Goal: Task Accomplishment & Management: Manage account settings

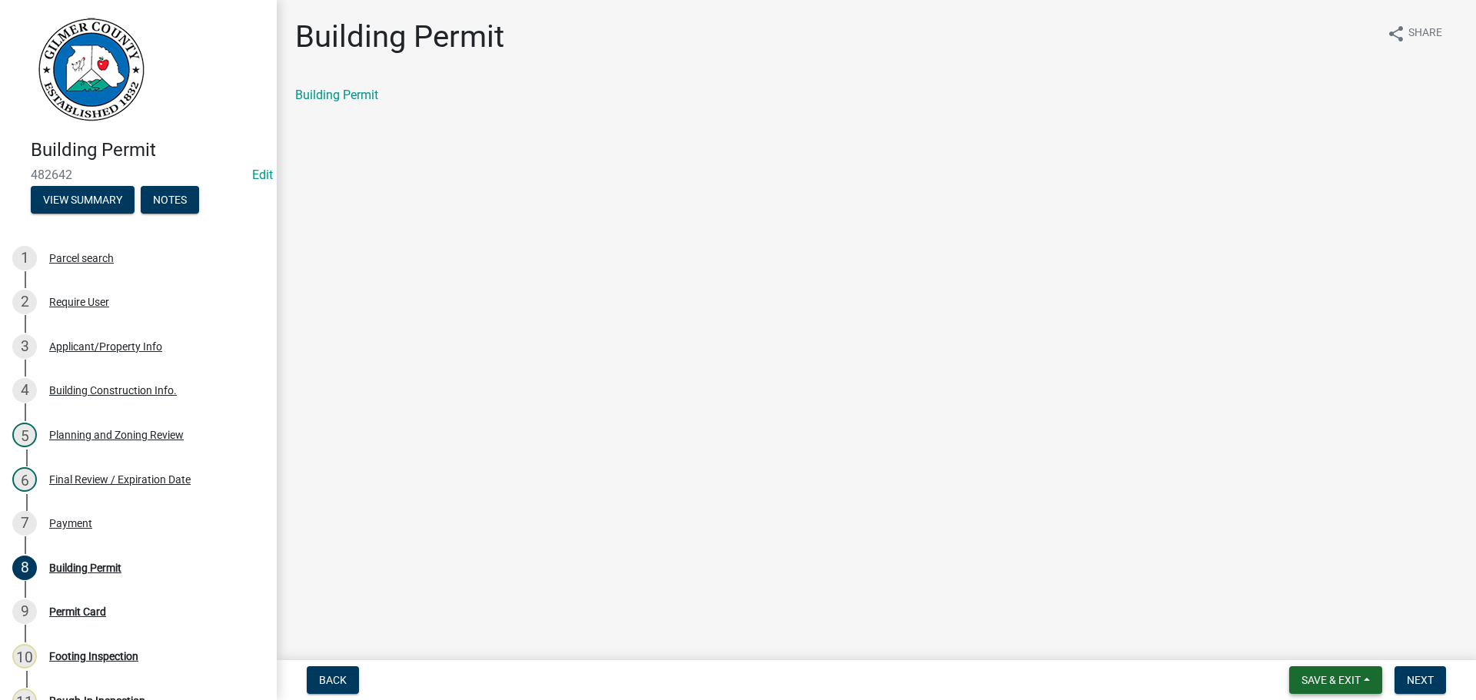
click at [1314, 681] on span "Save & Exit" at bounding box center [1331, 680] width 59 height 12
click at [1302, 640] on button "Save & Exit" at bounding box center [1320, 640] width 123 height 37
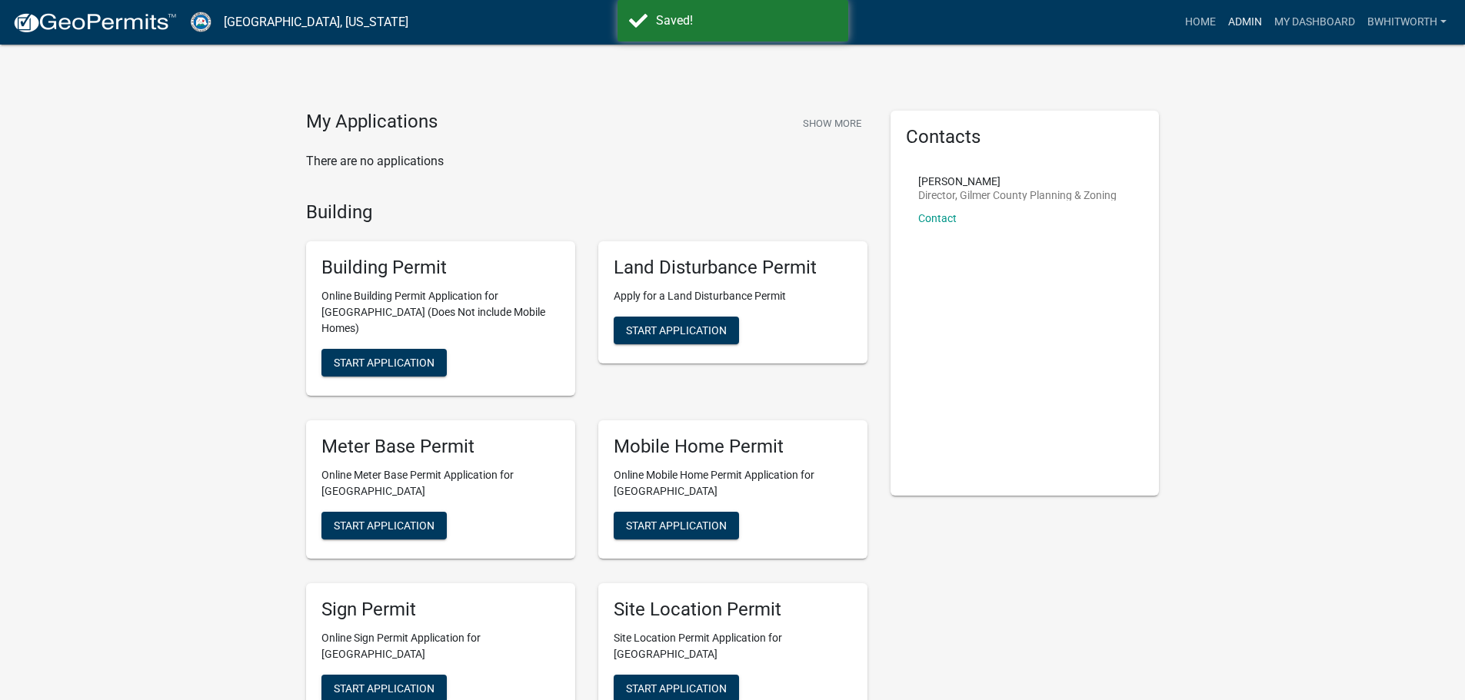
click at [1245, 21] on link "Admin" at bounding box center [1245, 22] width 46 height 29
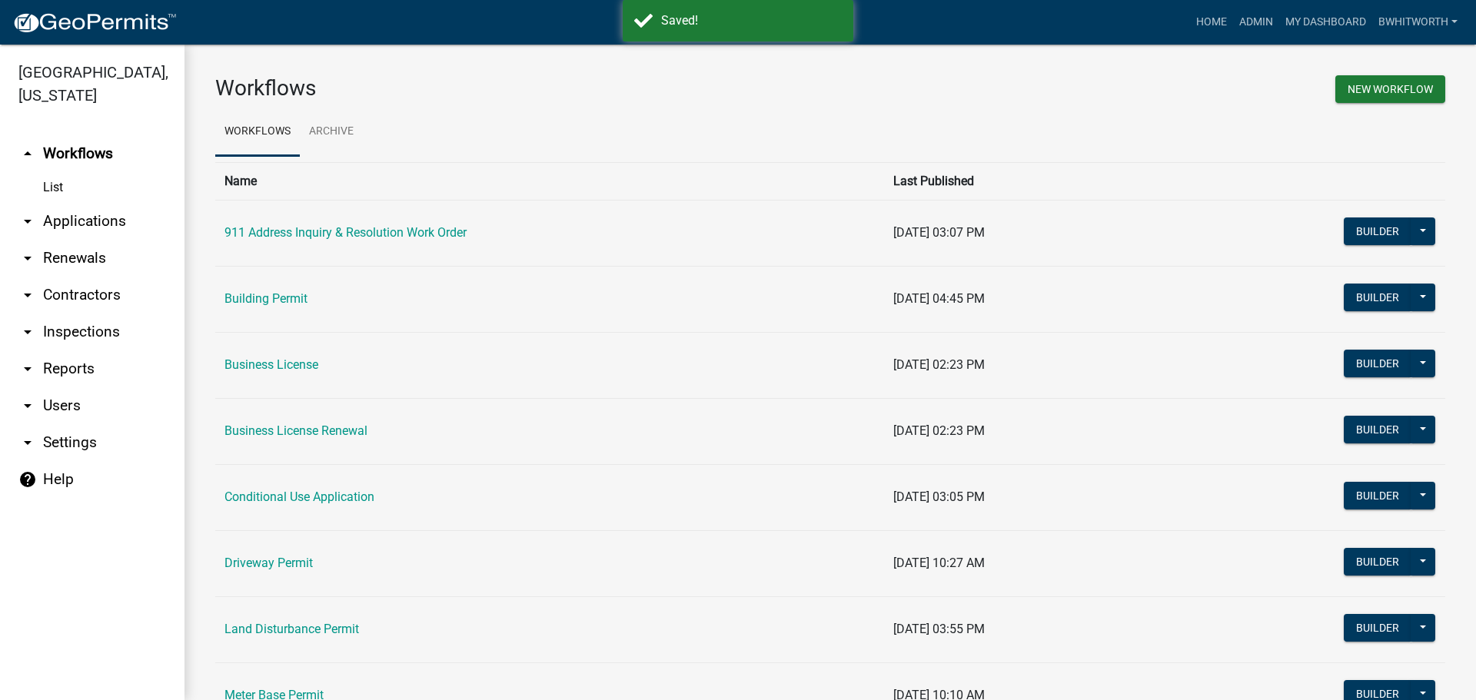
click at [101, 219] on link "arrow_drop_down Applications" at bounding box center [92, 221] width 185 height 37
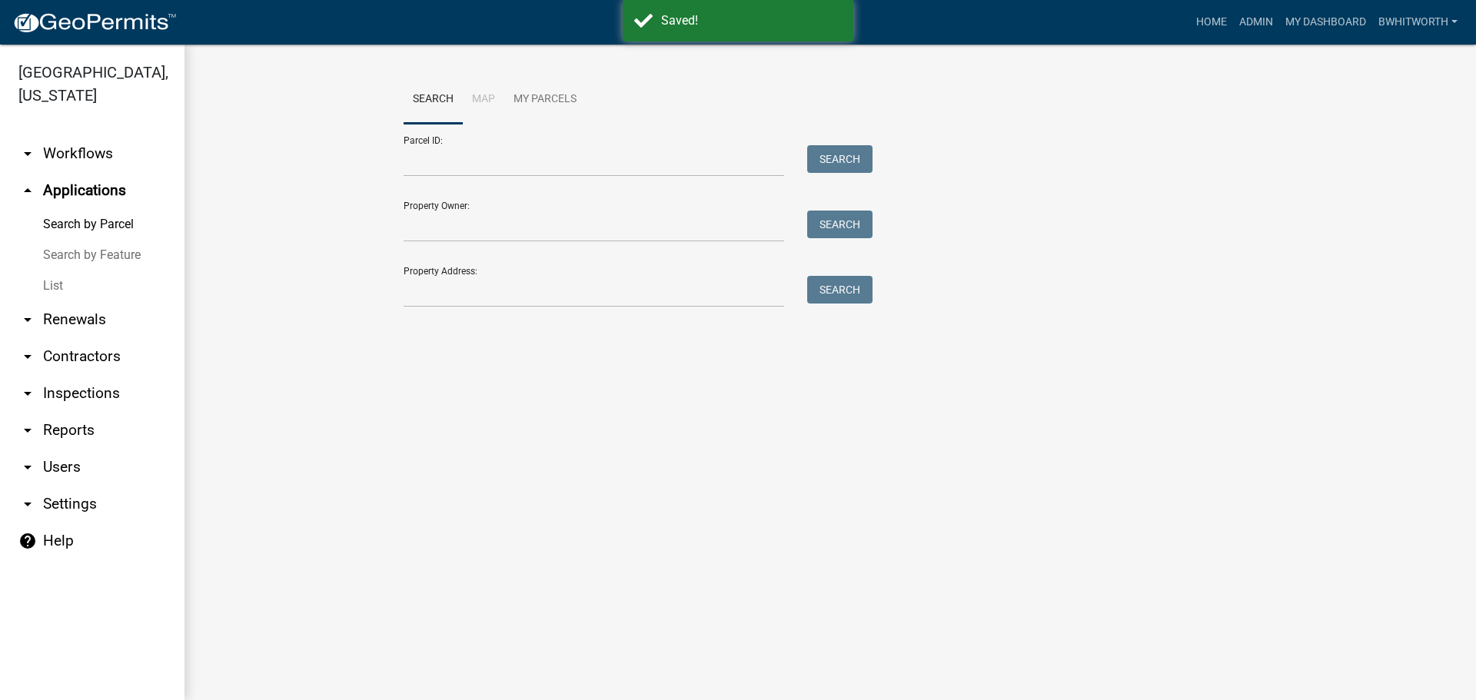
click at [51, 284] on link "List" at bounding box center [92, 286] width 185 height 31
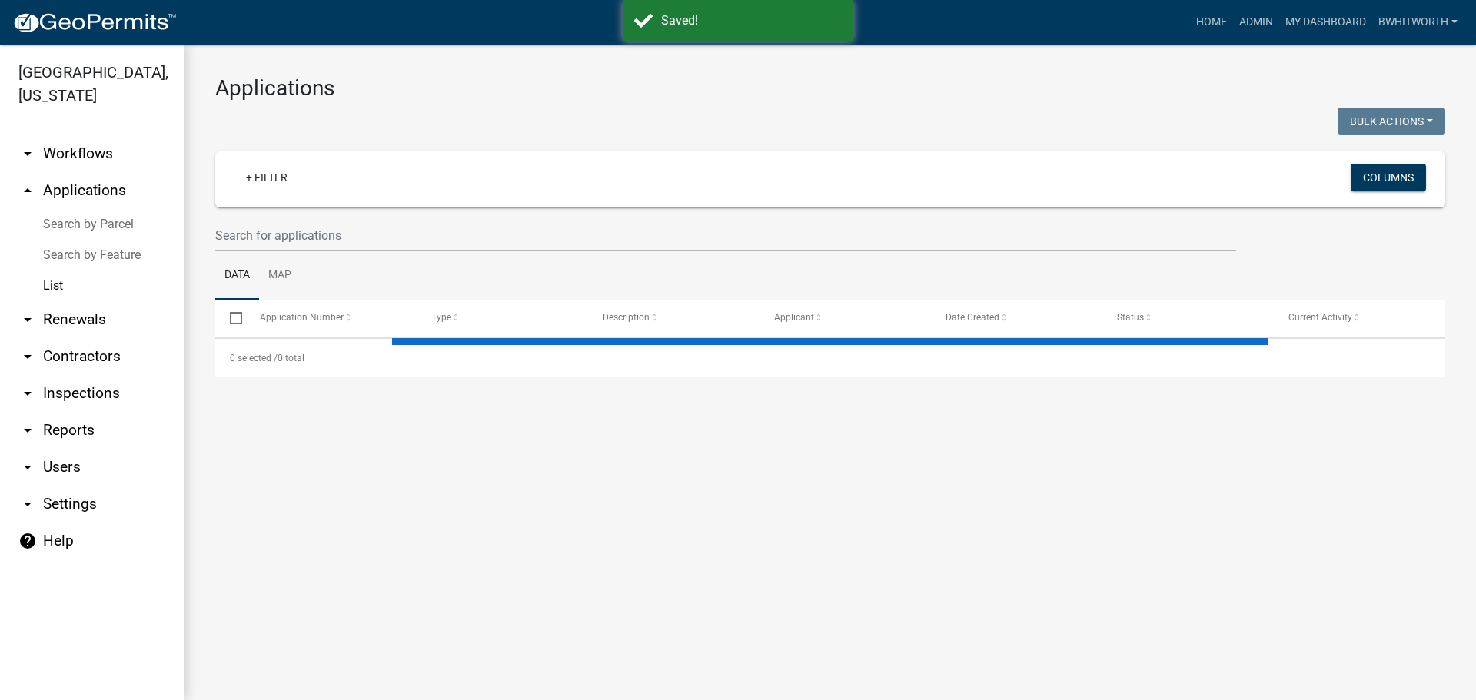
select select "3: 100"
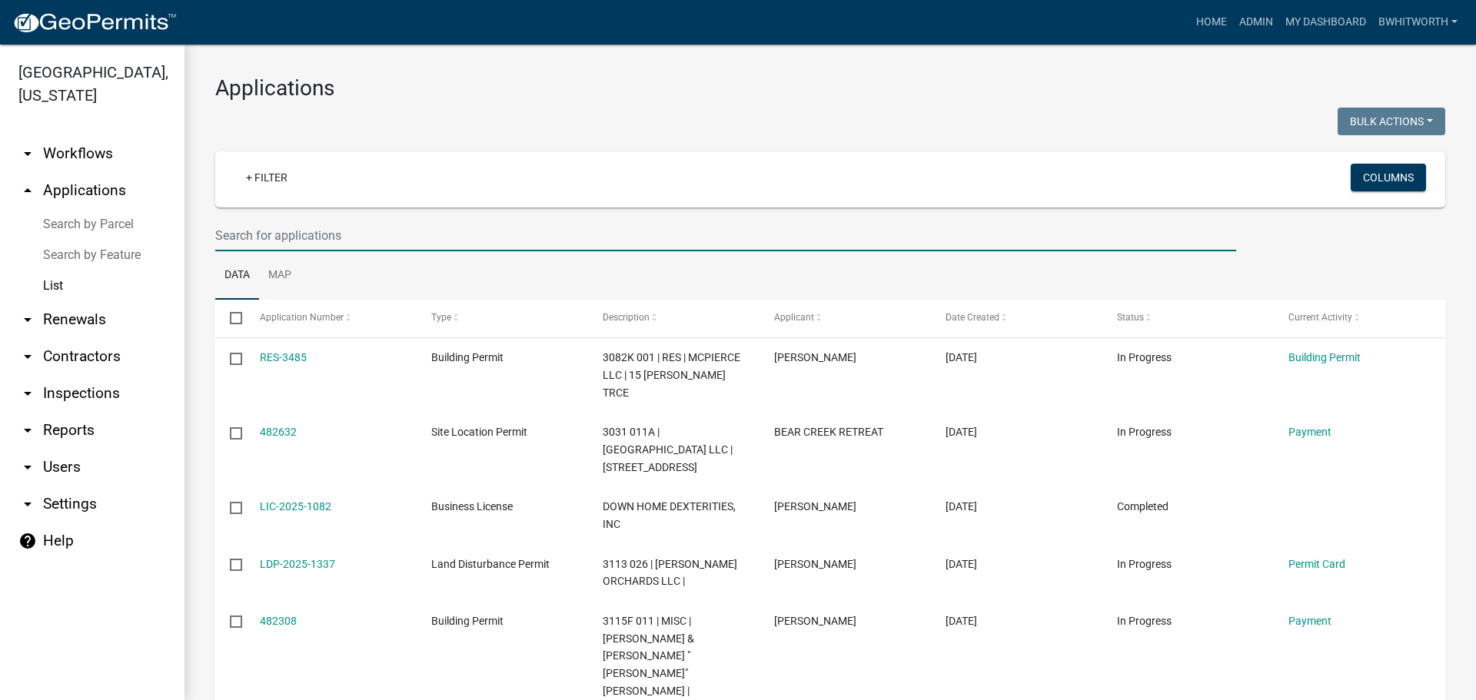
click at [848, 239] on input "text" at bounding box center [725, 236] width 1021 height 32
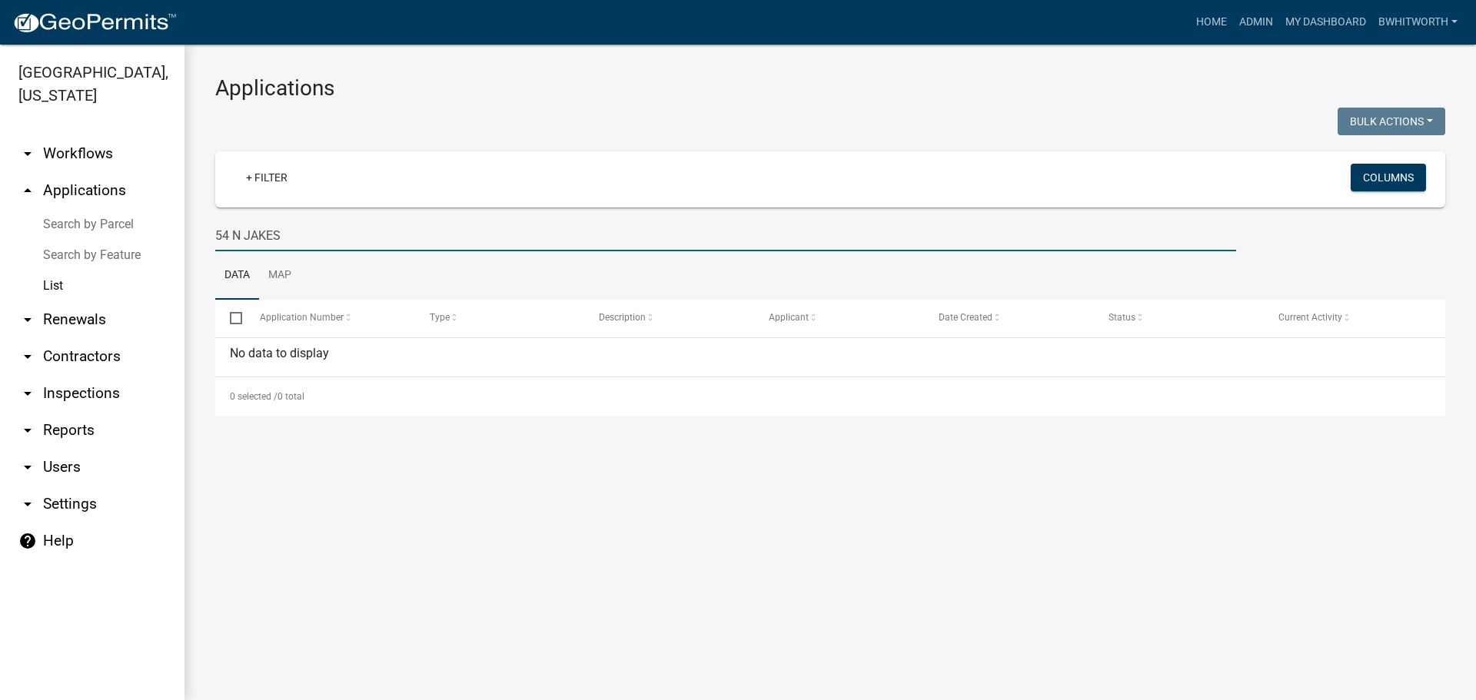
click at [244, 236] on input "54 N JAKES" at bounding box center [725, 236] width 1021 height 32
click at [313, 240] on input "54 JAKES" at bounding box center [725, 236] width 1021 height 32
click at [234, 235] on input "54 JAKES" at bounding box center [725, 236] width 1021 height 32
drag, startPoint x: 234, startPoint y: 235, endPoint x: 198, endPoint y: 228, distance: 36.0
click at [198, 228] on div "Applications Bulk Actions Void Expire Lock Withdraw + Filter Columns 54 JAKES D…" at bounding box center [831, 246] width 1292 height 402
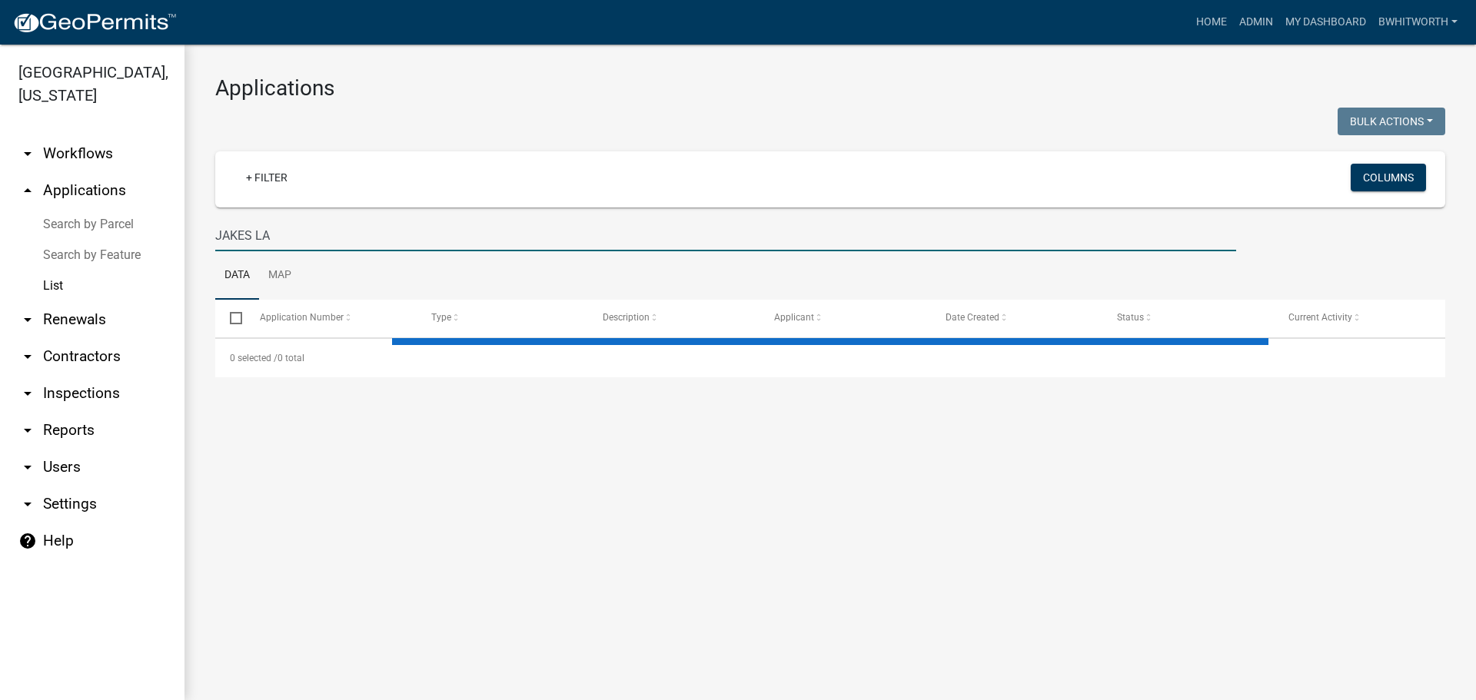
type input "[PERSON_NAME]"
select select "3: 100"
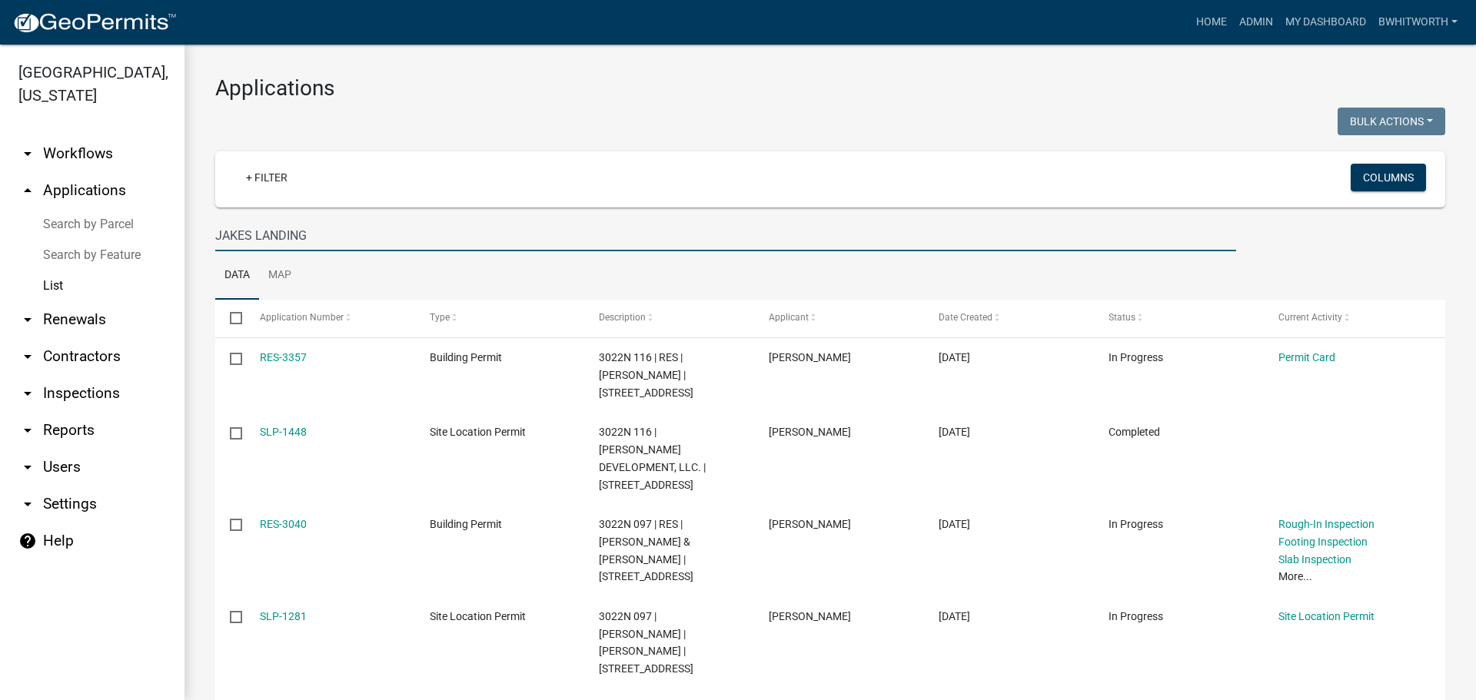
click at [215, 235] on input "JAKES LANDING" at bounding box center [725, 236] width 1021 height 32
type input "N JAKES LANDING"
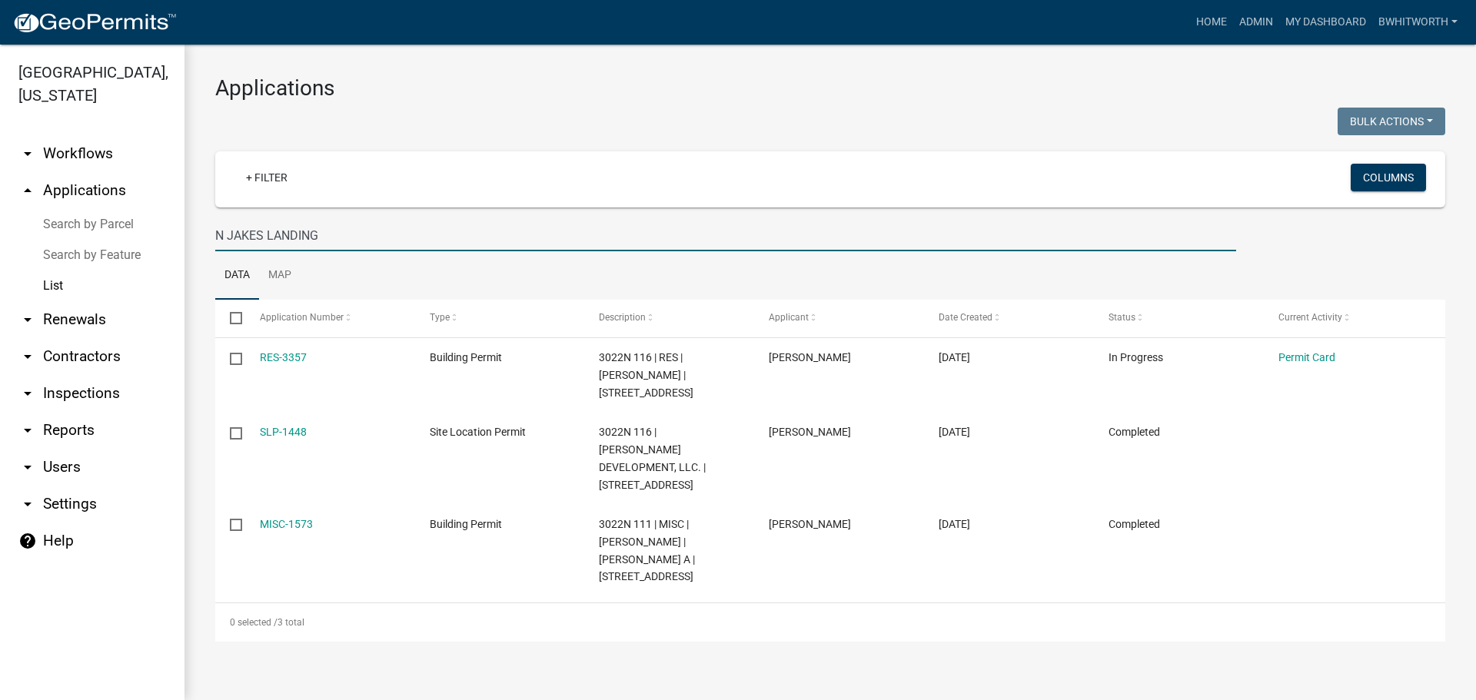
drag, startPoint x: 334, startPoint y: 235, endPoint x: 73, endPoint y: 220, distance: 261.1
click at [73, 220] on div "[GEOGRAPHIC_DATA], [US_STATE] arrow_drop_down Workflows List arrow_drop_up Appl…" at bounding box center [738, 373] width 1476 height 656
select select "3: 100"
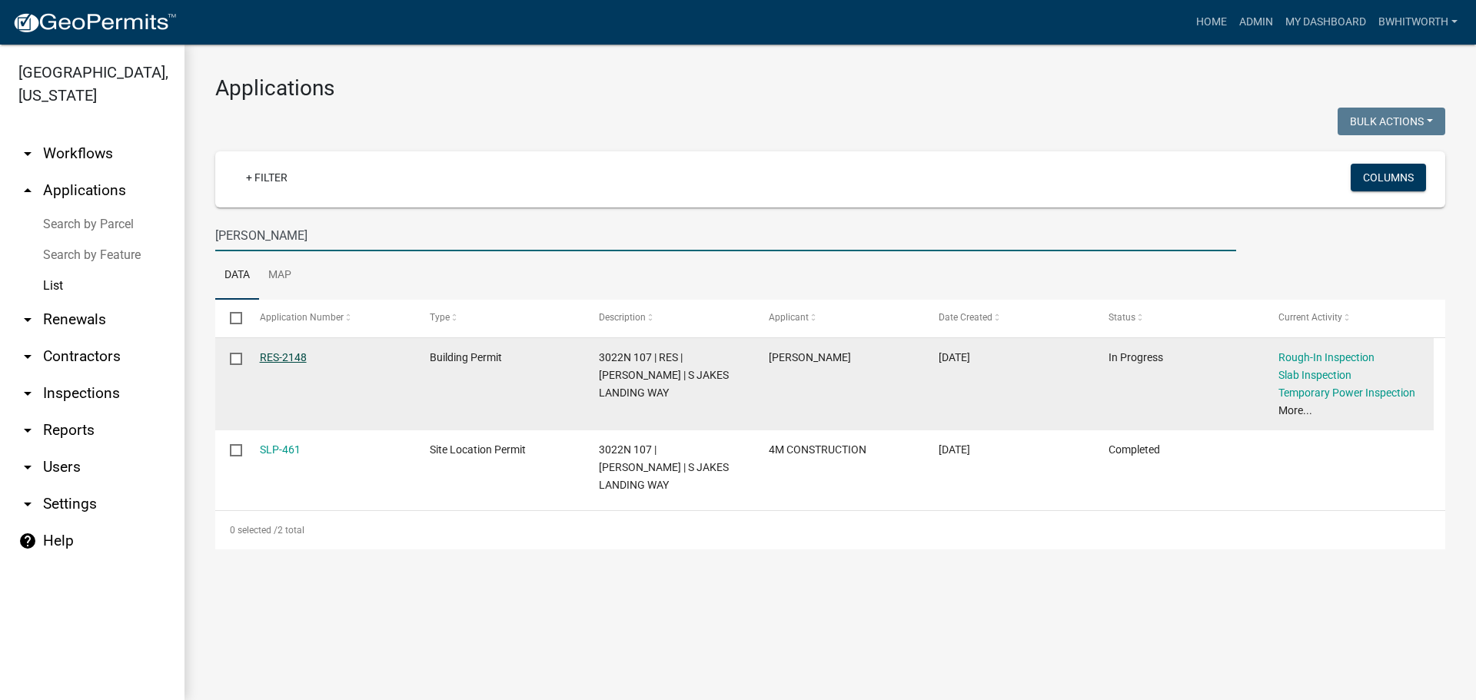
type input "[PERSON_NAME]"
click at [264, 357] on link "RES-2148" at bounding box center [283, 357] width 47 height 12
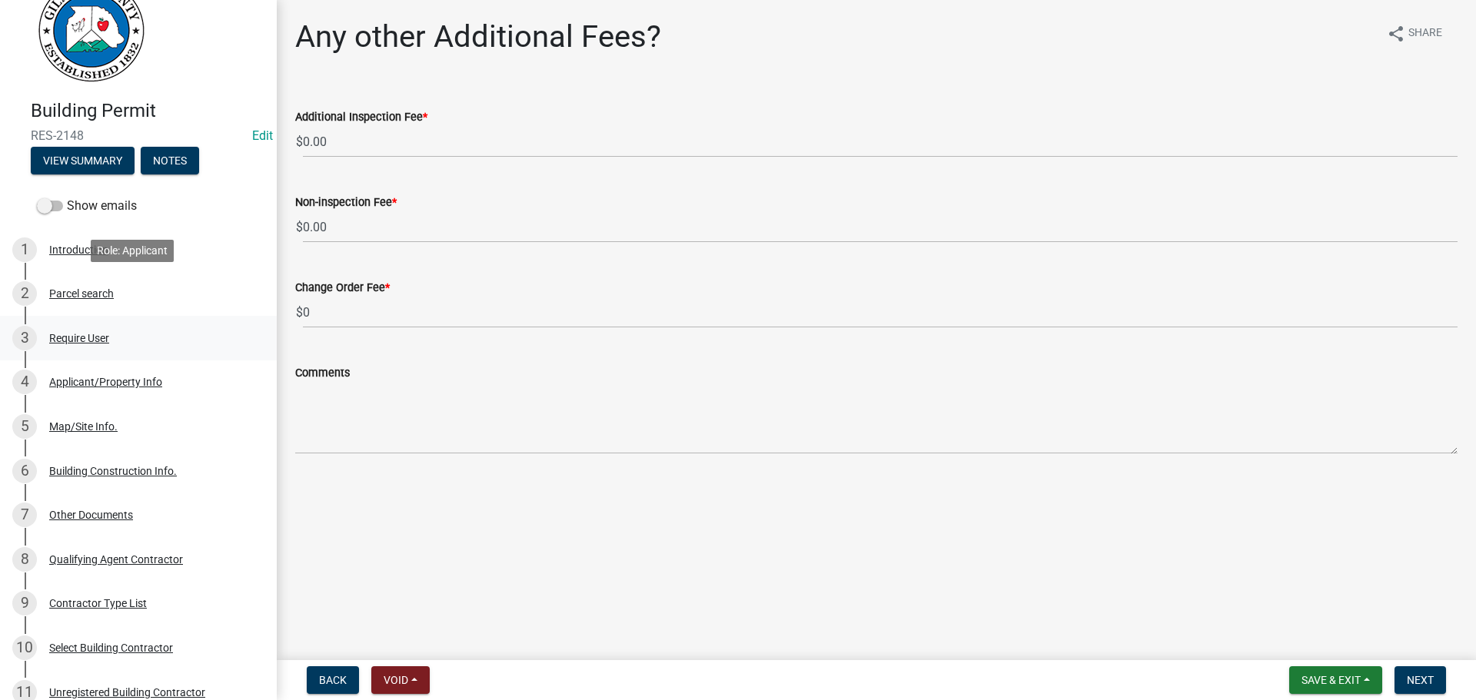
scroll to position [154, 0]
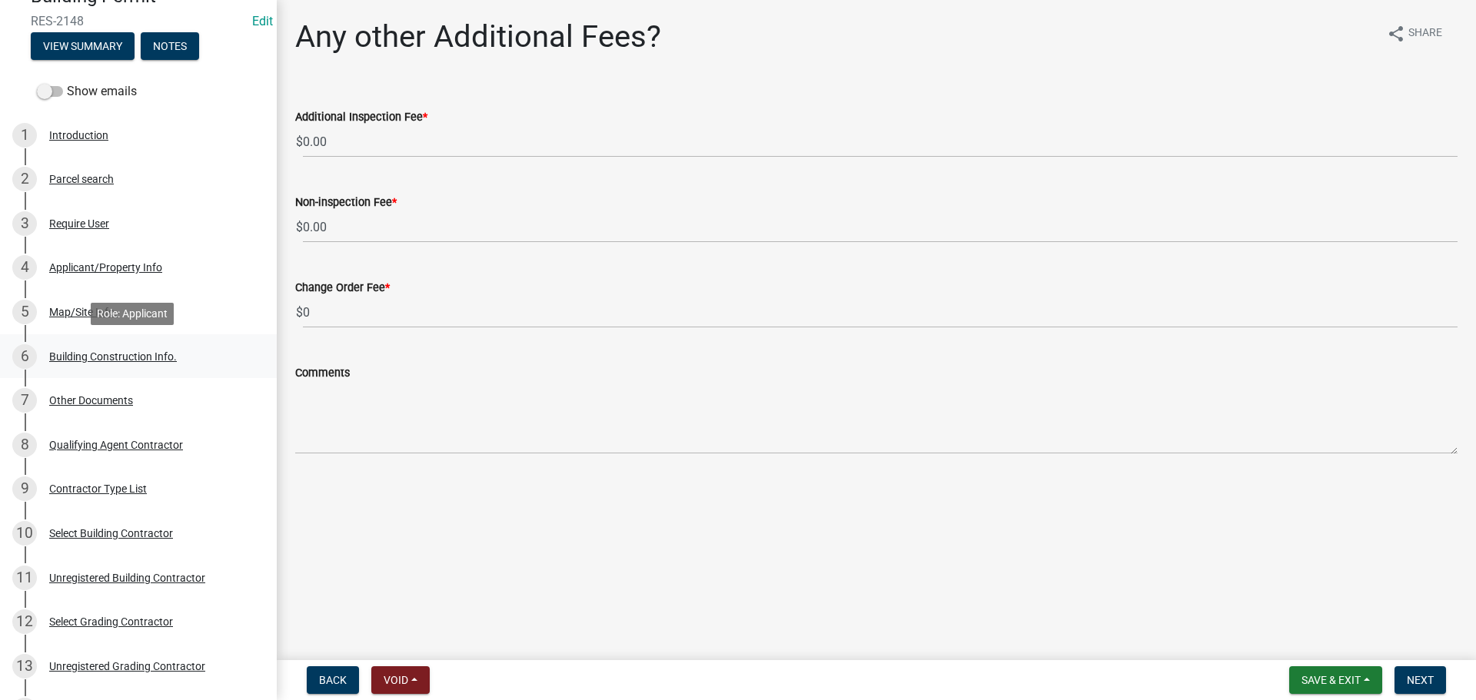
click at [104, 360] on div "Building Construction Info." at bounding box center [113, 356] width 128 height 11
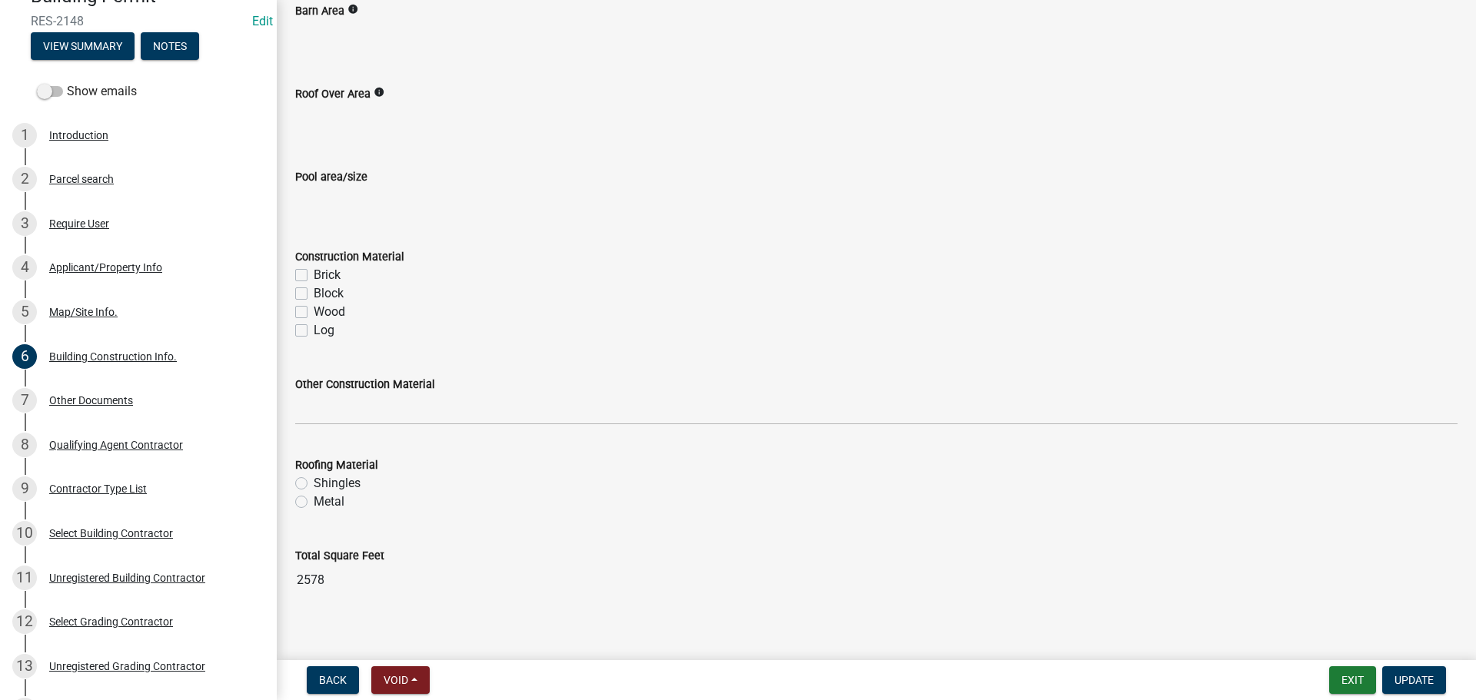
scroll to position [1245, 0]
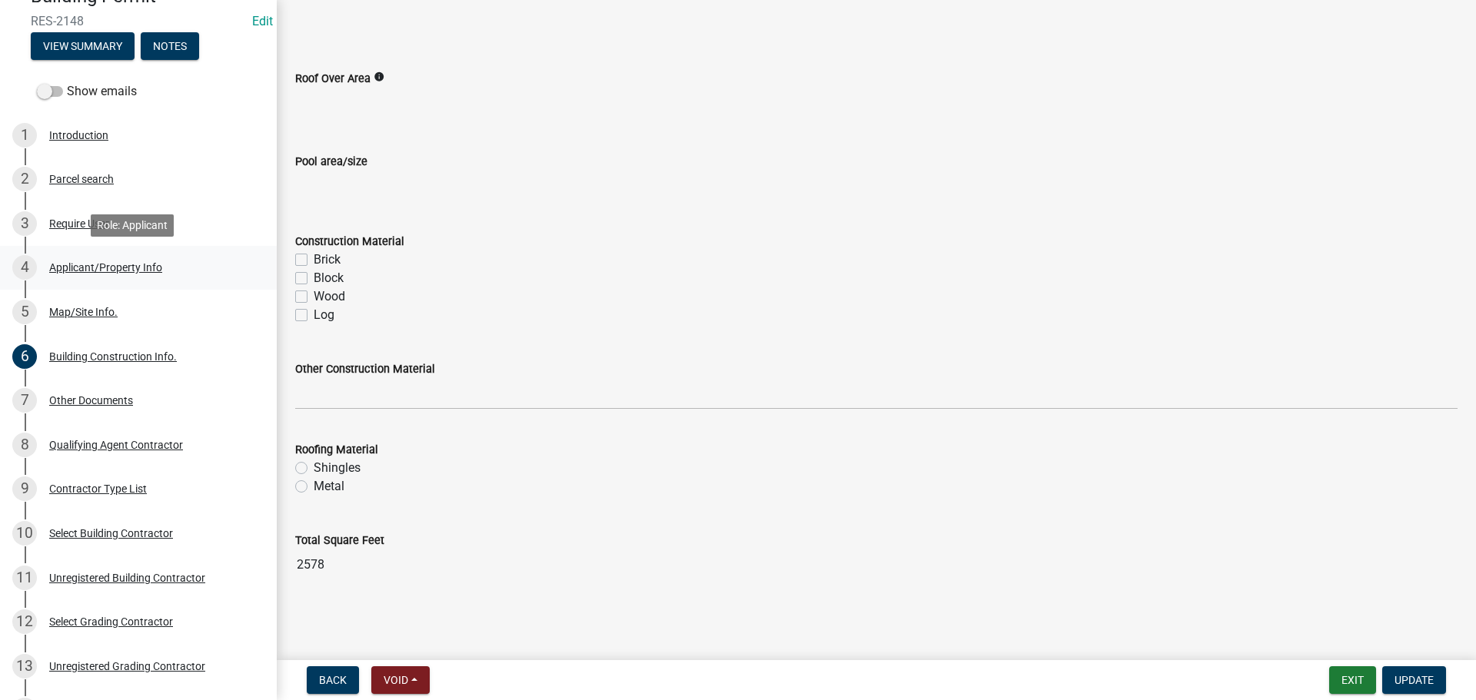
click at [131, 263] on div "Applicant/Property Info" at bounding box center [105, 267] width 113 height 11
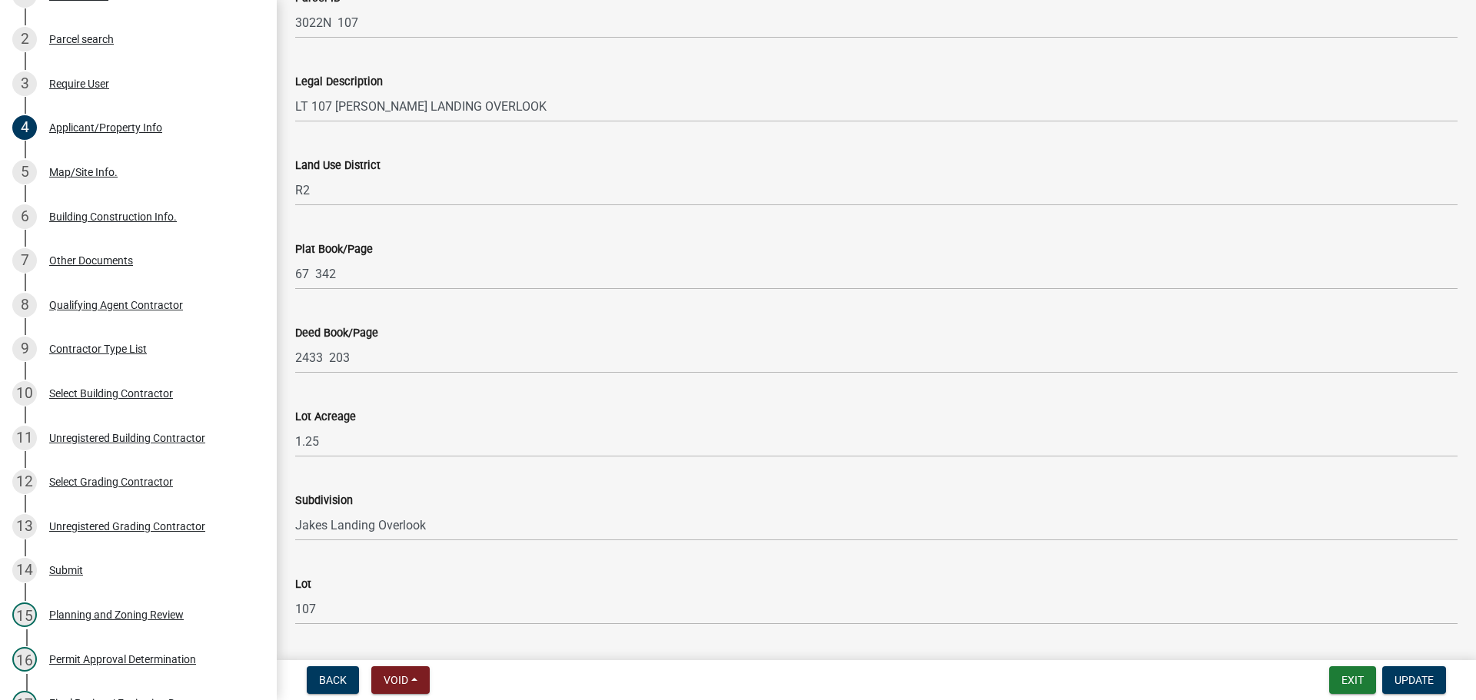
scroll to position [0, 0]
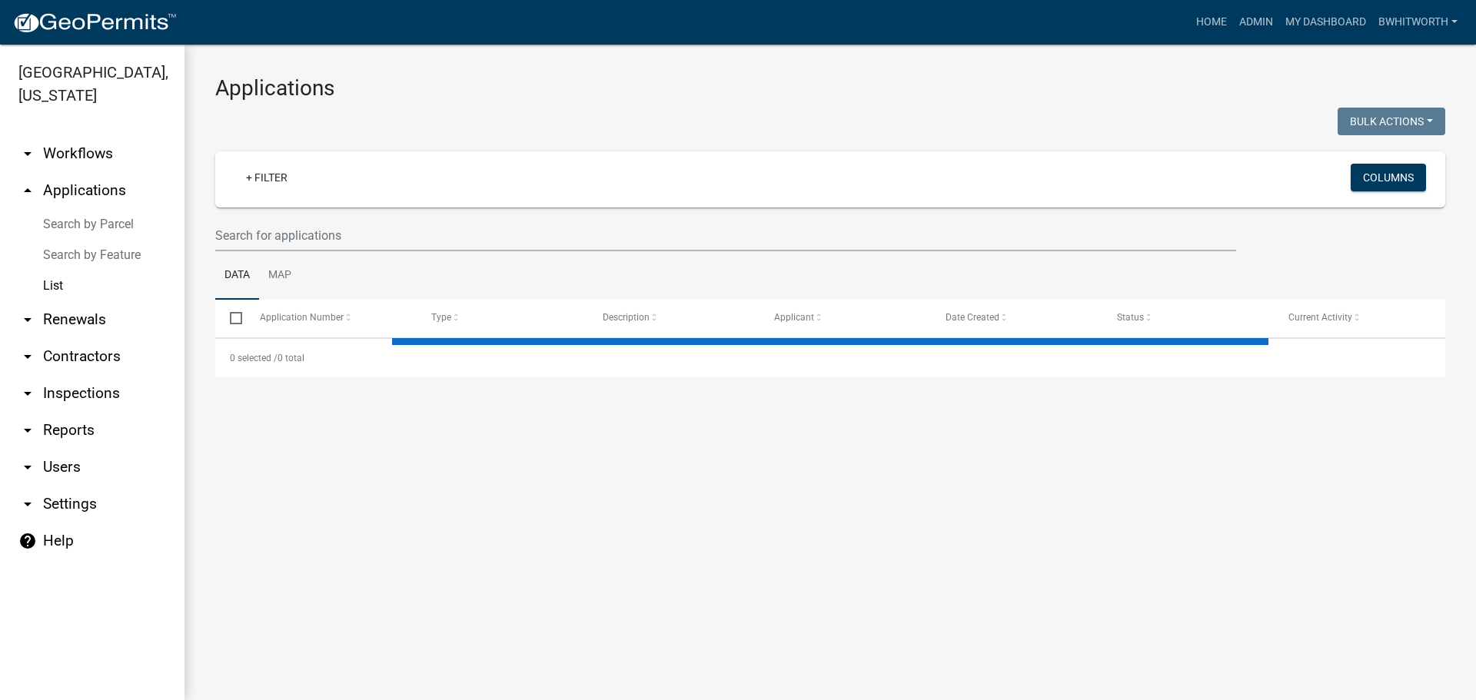
click at [380, 252] on ul "Data Map" at bounding box center [830, 275] width 1230 height 48
click at [374, 243] on input "text" at bounding box center [725, 236] width 1021 height 32
select select "3: 100"
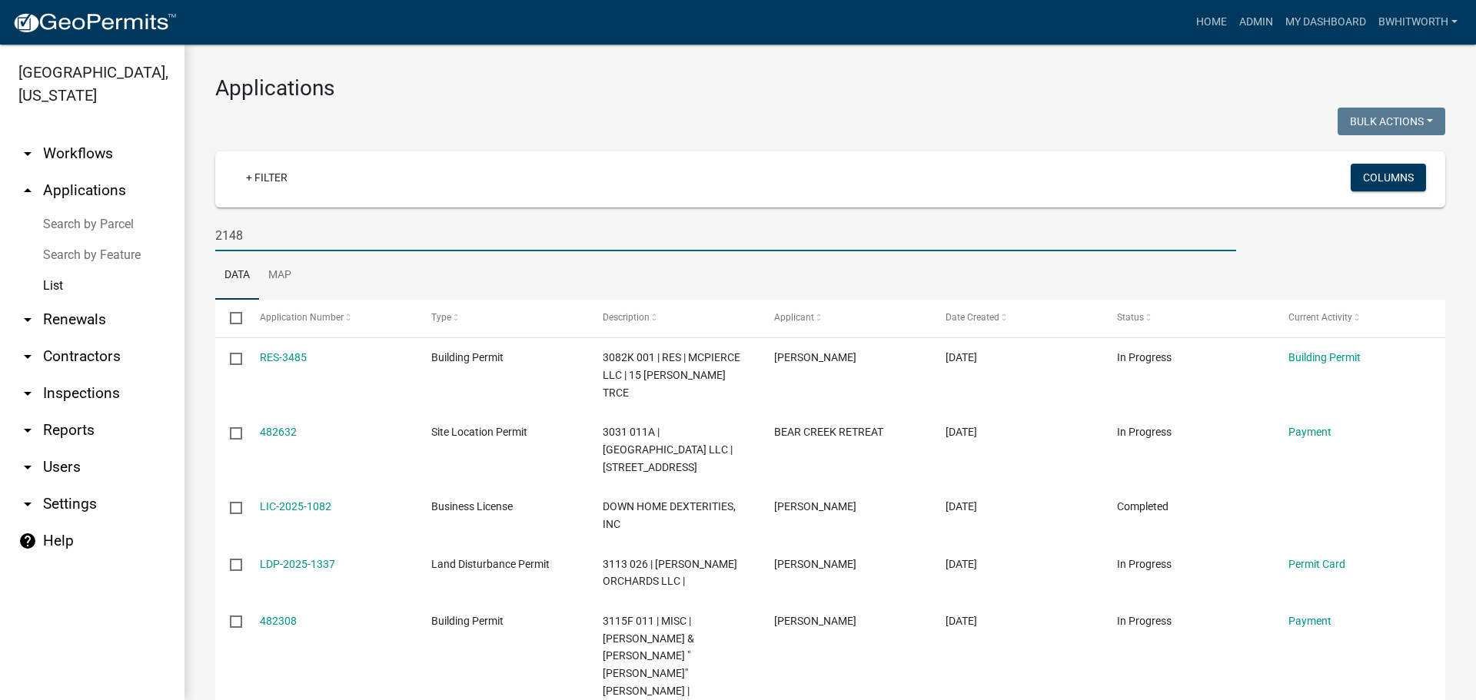
type input "2148"
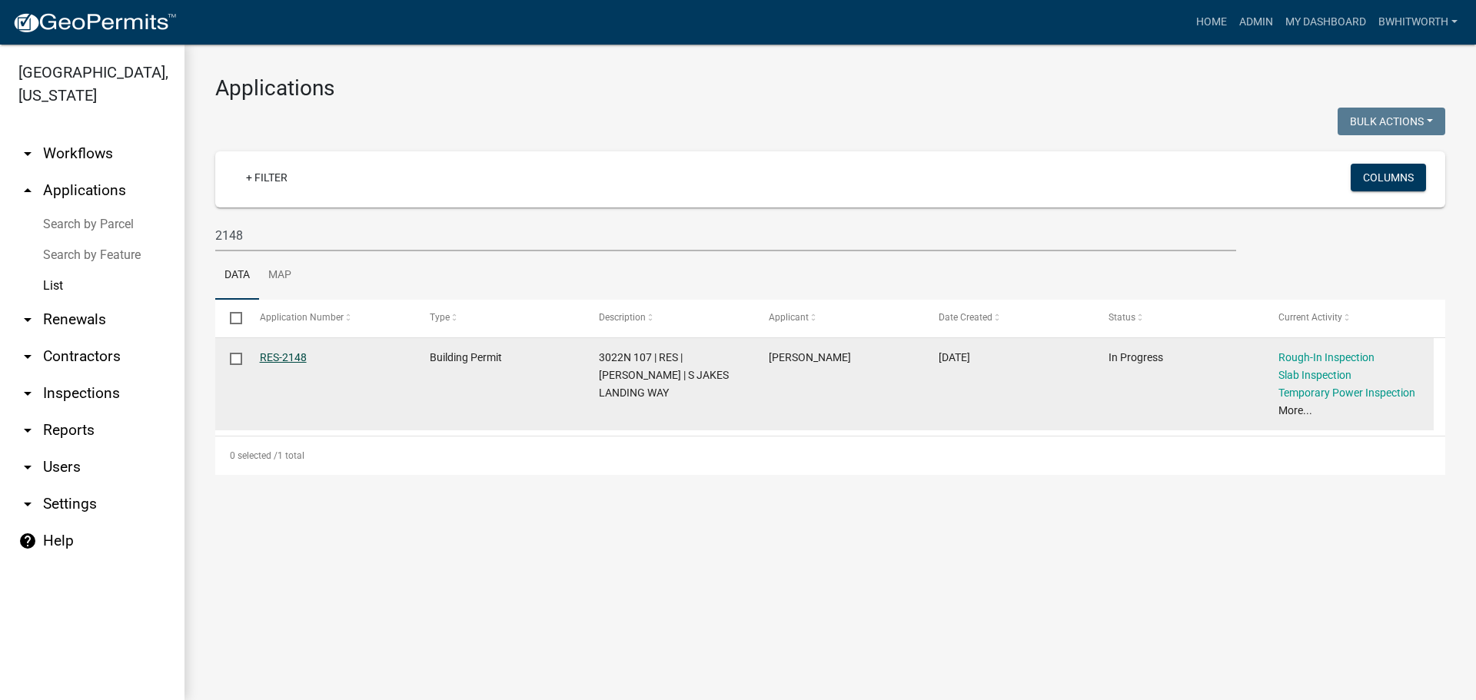
click at [297, 358] on link "RES-2148" at bounding box center [283, 357] width 47 height 12
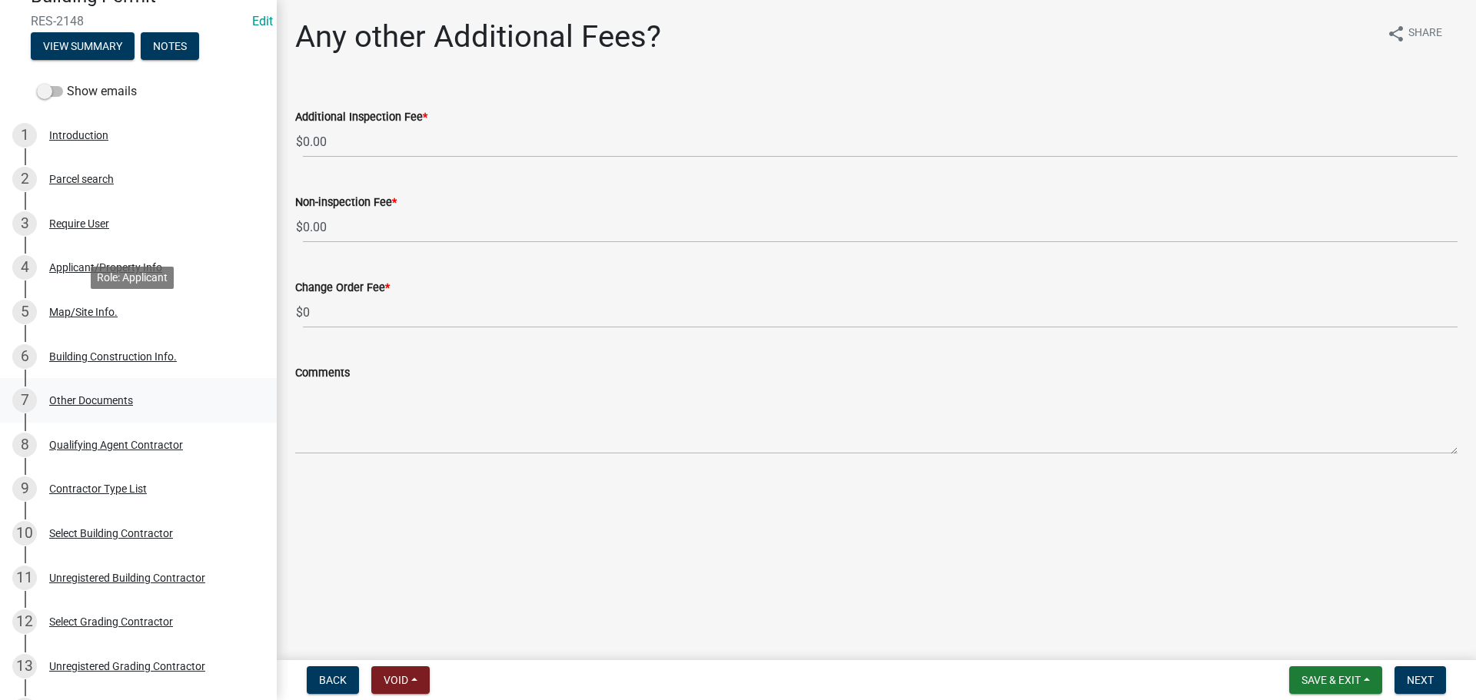
scroll to position [538, 0]
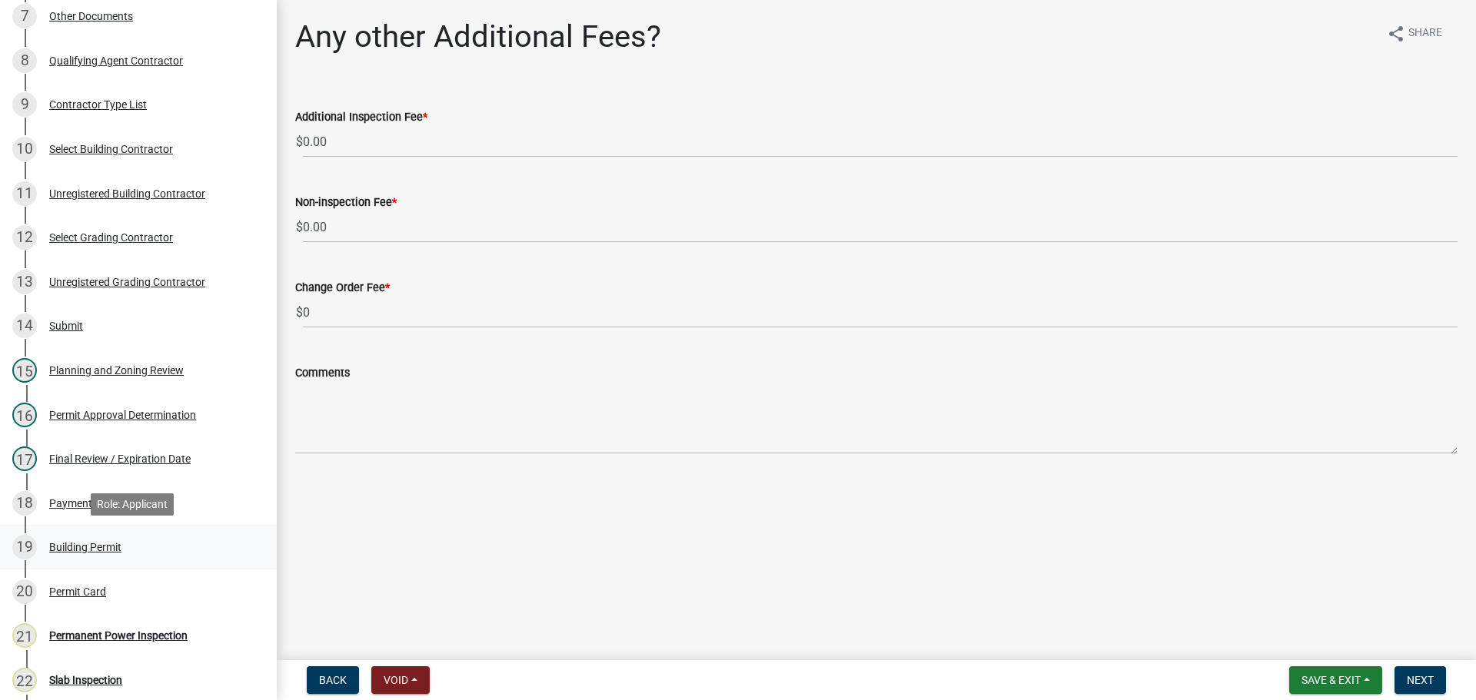
click at [95, 542] on div "Building Permit" at bounding box center [85, 547] width 72 height 11
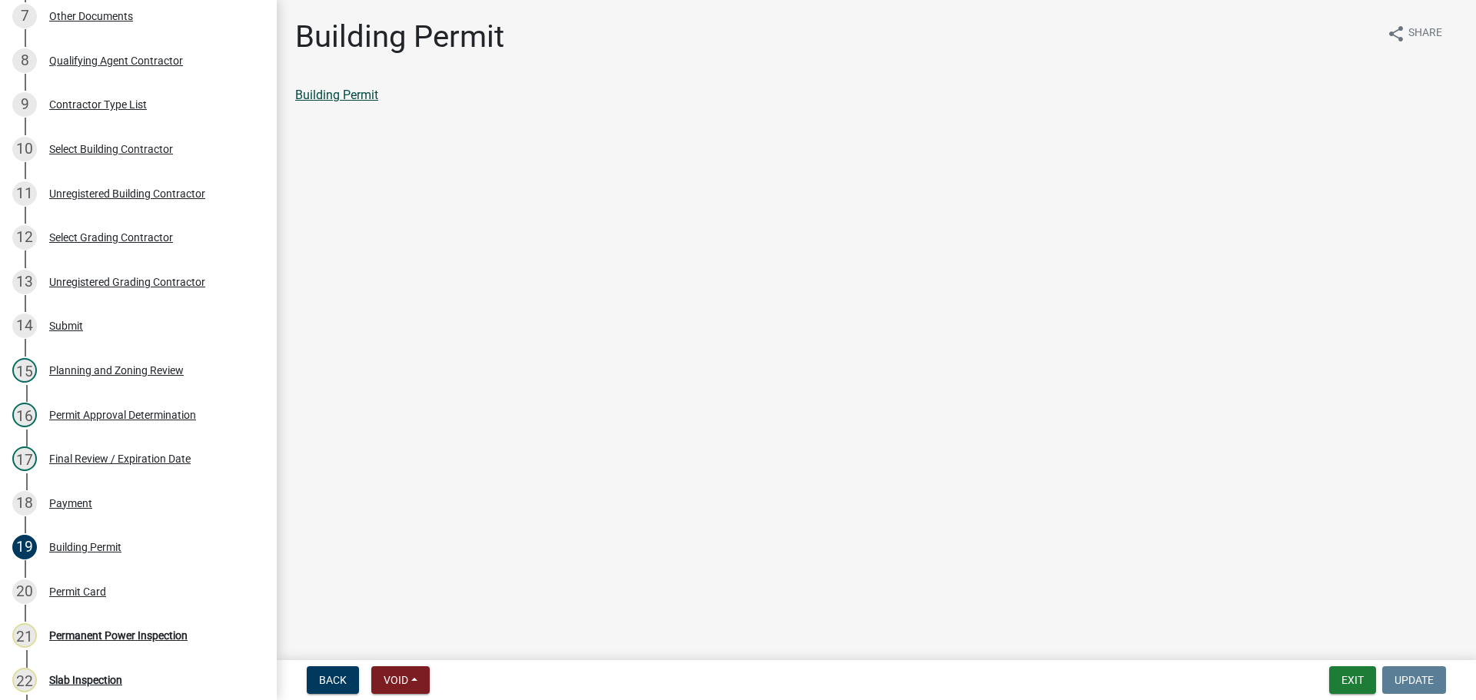
click at [341, 88] on link "Building Permit" at bounding box center [336, 95] width 83 height 15
click at [1348, 678] on button "Exit" at bounding box center [1352, 681] width 47 height 28
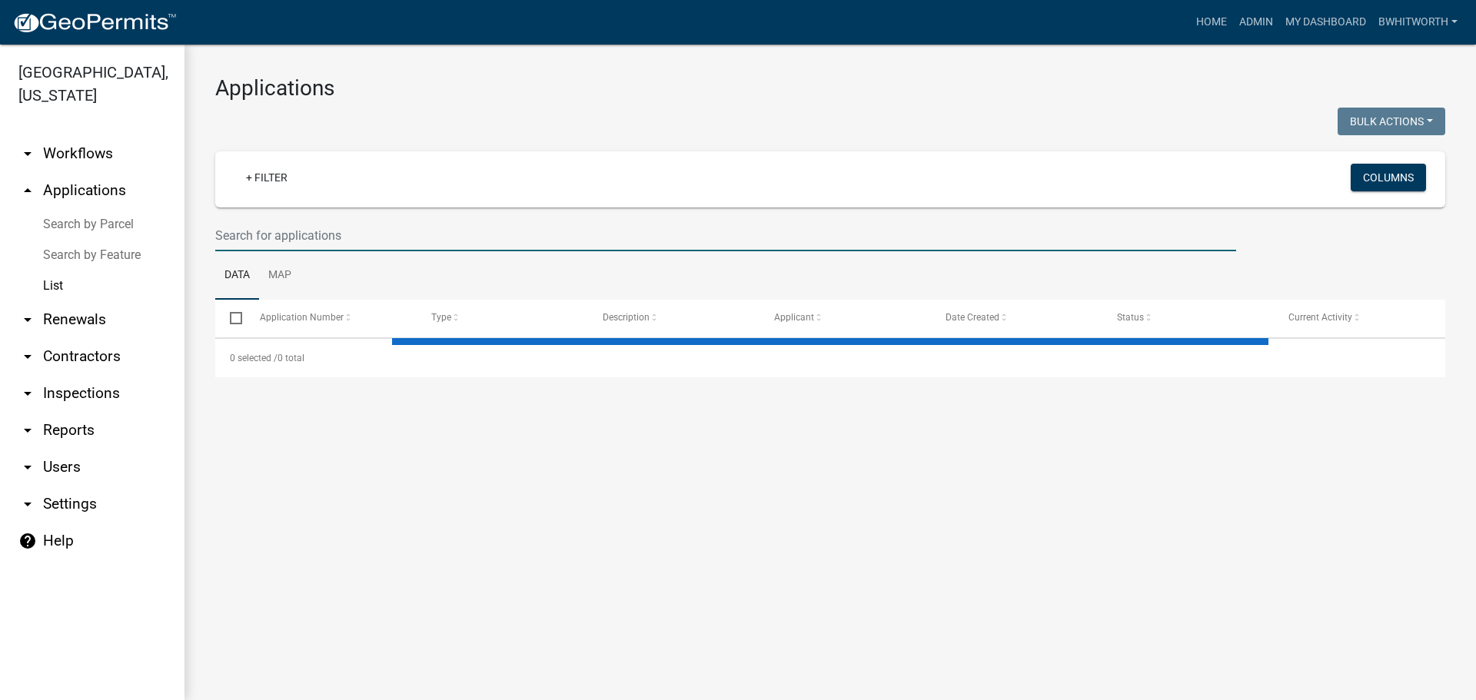
click at [292, 233] on input "text" at bounding box center [725, 236] width 1021 height 32
select select "3: 100"
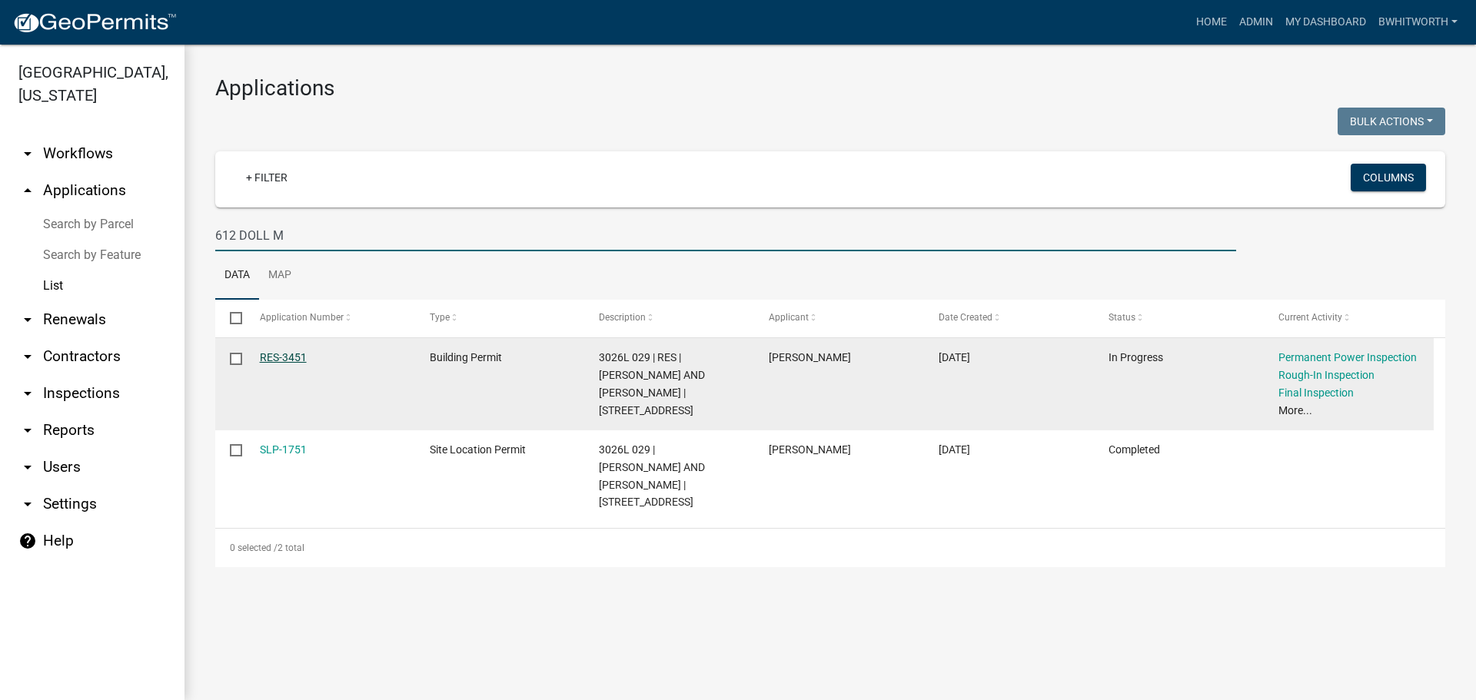
type input "612 DOLL M"
click at [294, 355] on link "RES-3451" at bounding box center [283, 357] width 47 height 12
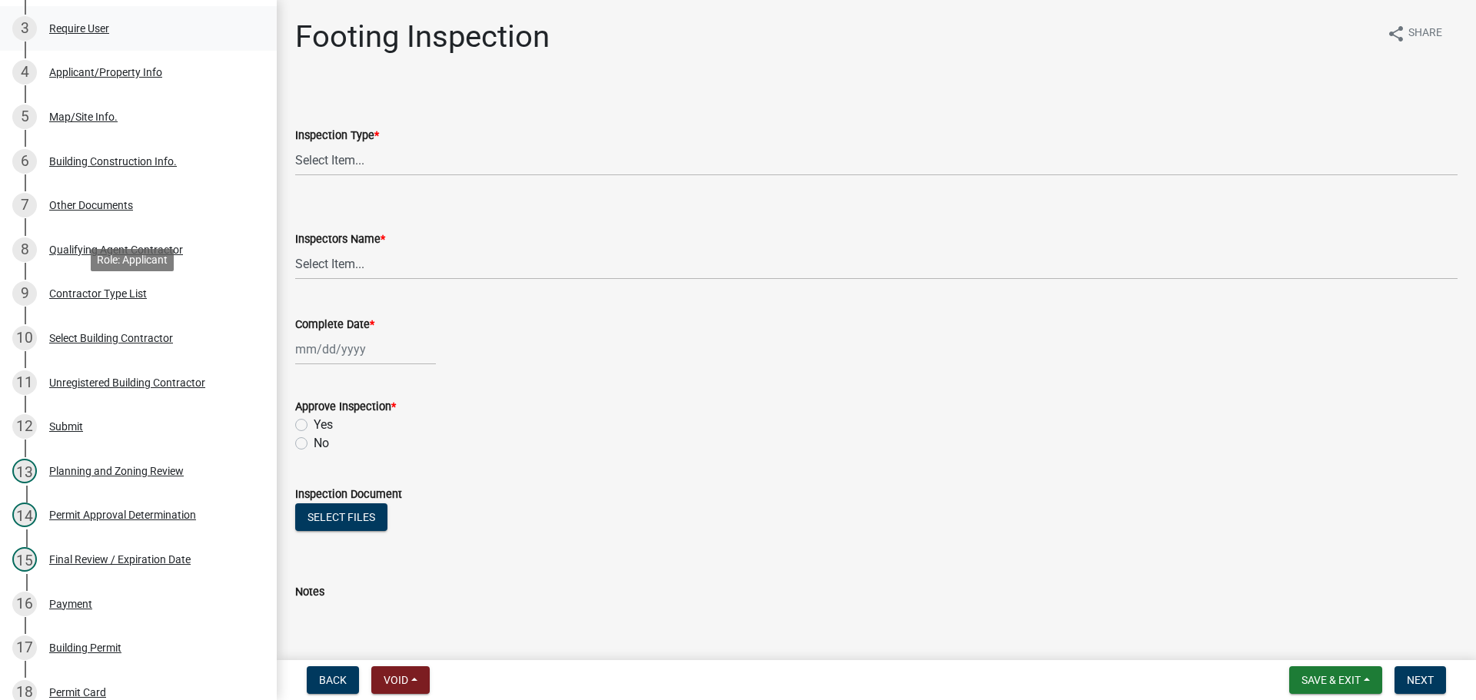
scroll to position [384, 0]
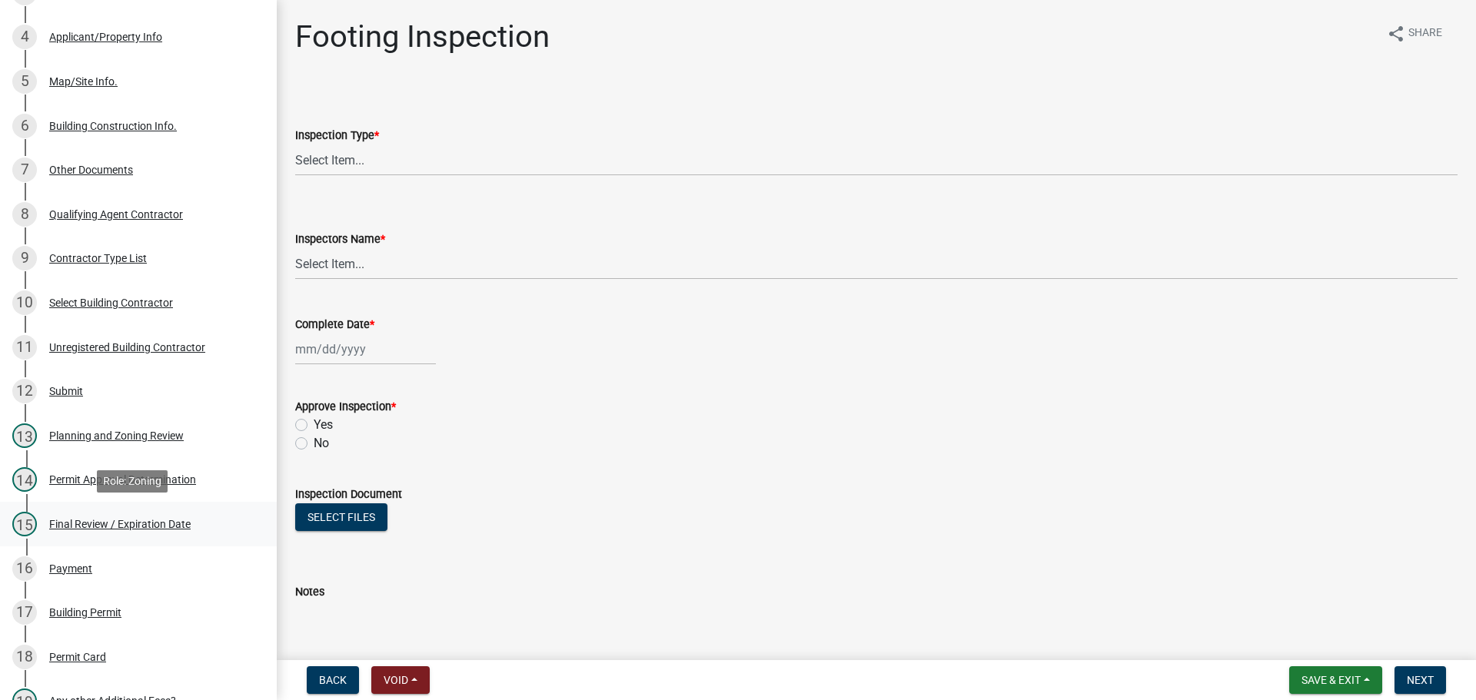
click at [88, 520] on div "Final Review / Expiration Date" at bounding box center [119, 524] width 141 height 11
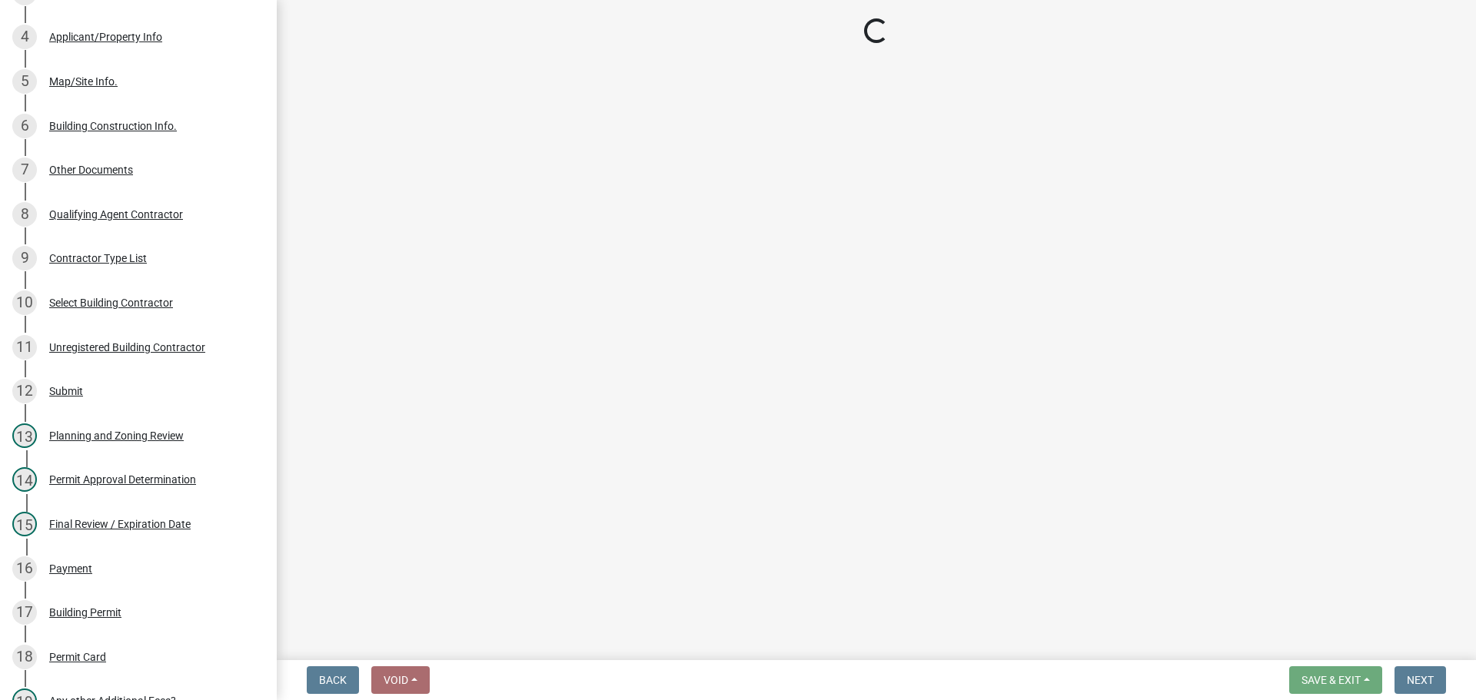
select select "5ce200eb-feb1-496b-8127-7891293955f5"
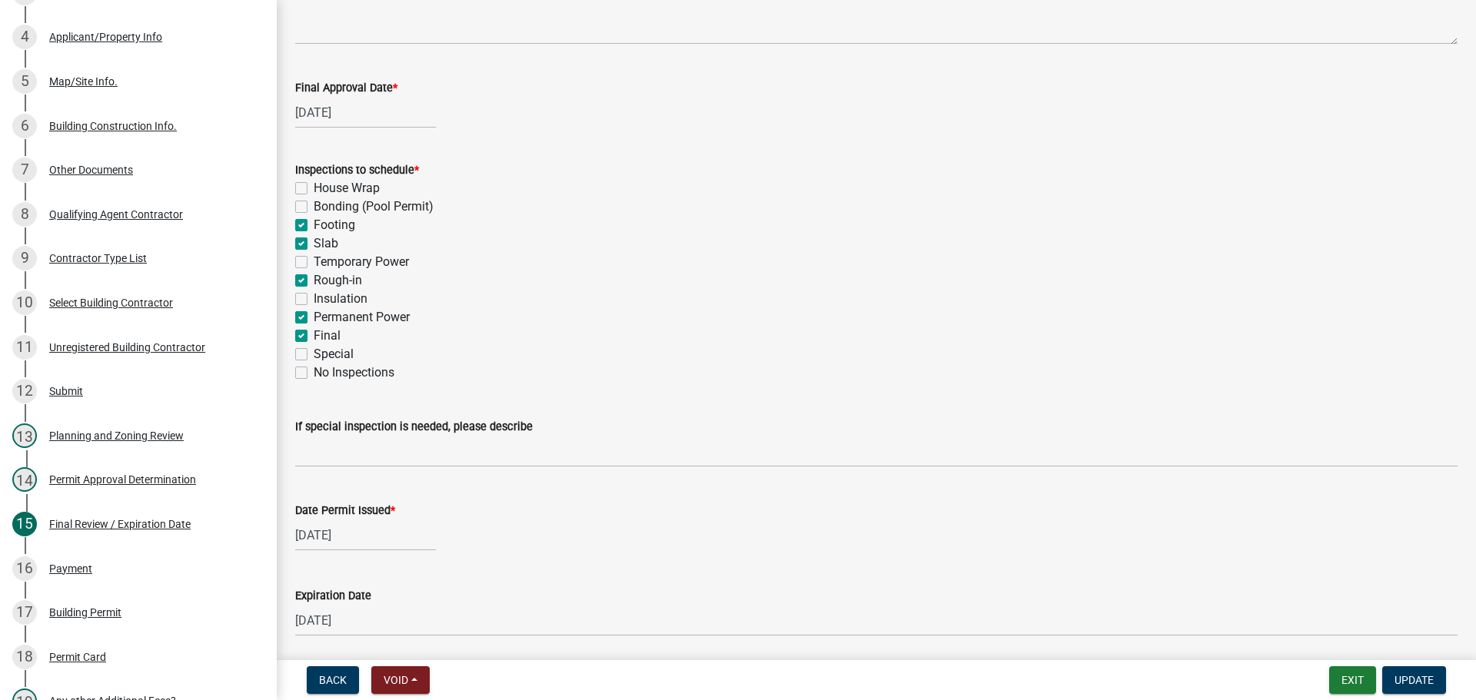
scroll to position [314, 0]
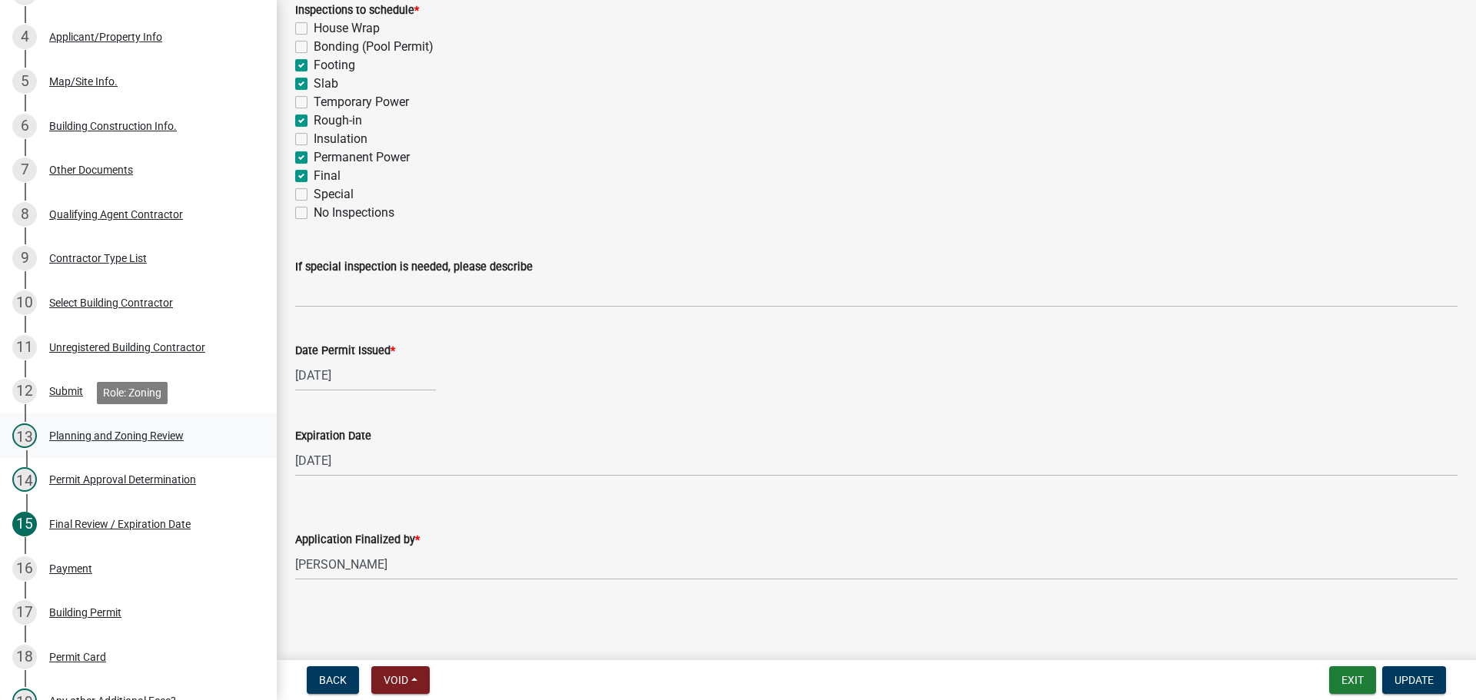
click at [106, 431] on div "Planning and Zoning Review" at bounding box center [116, 436] width 135 height 11
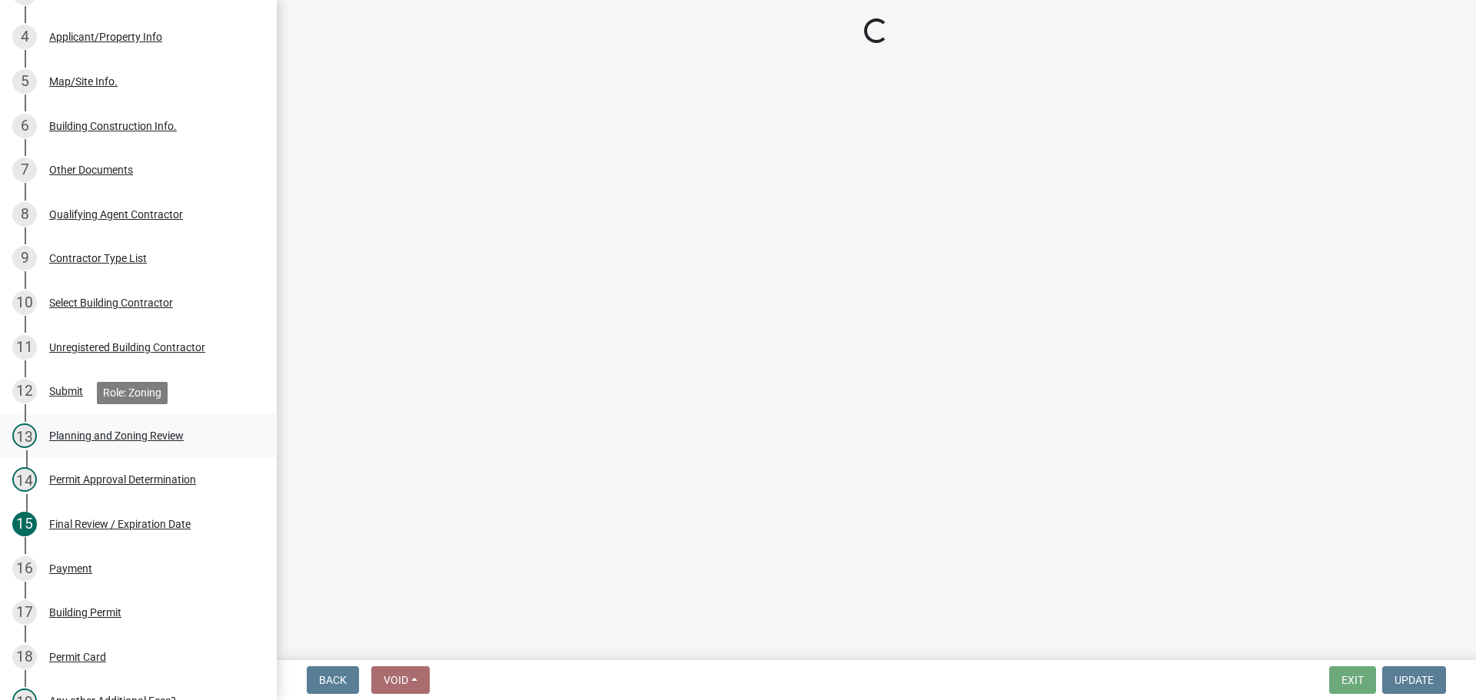
scroll to position [0, 0]
select select "b5c39336-92b9-49ce-a0a5-4e9e9babf743"
select select "5ce200eb-feb1-496b-8127-7891293955f5"
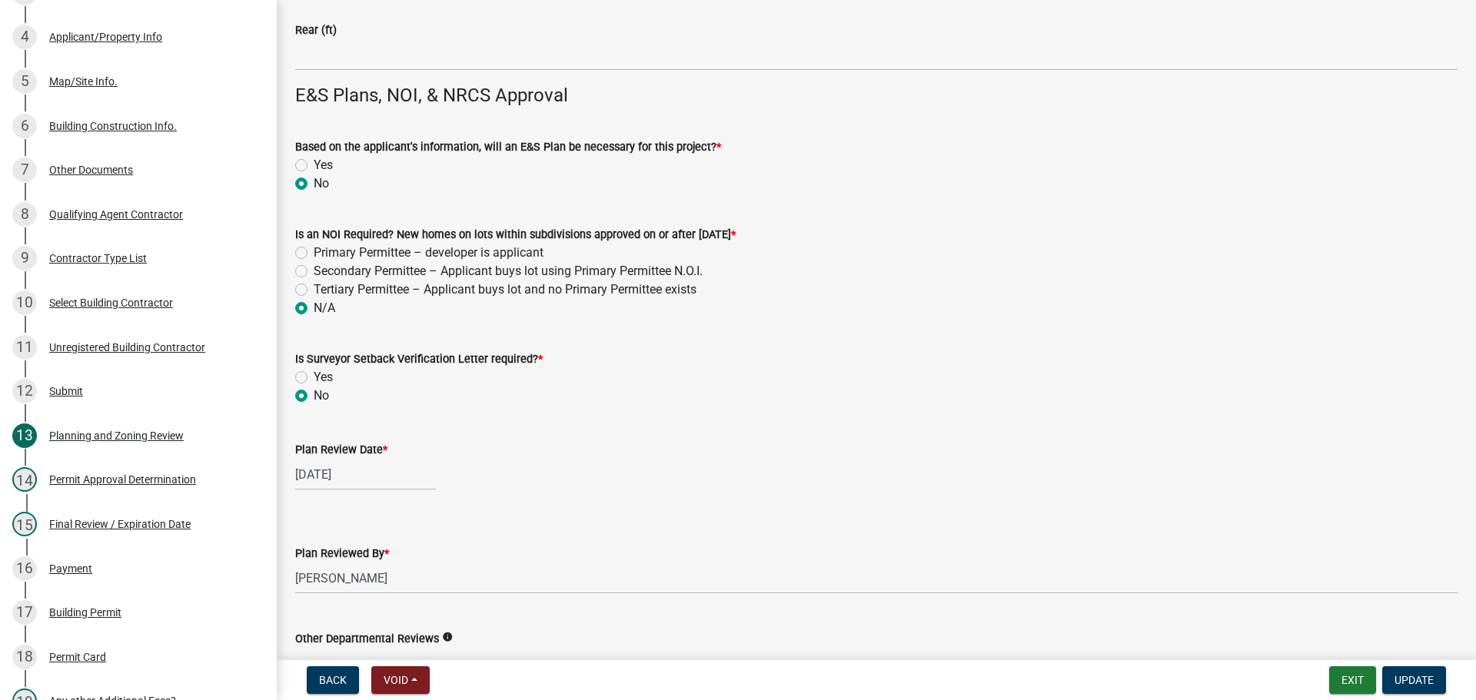
scroll to position [3264, 0]
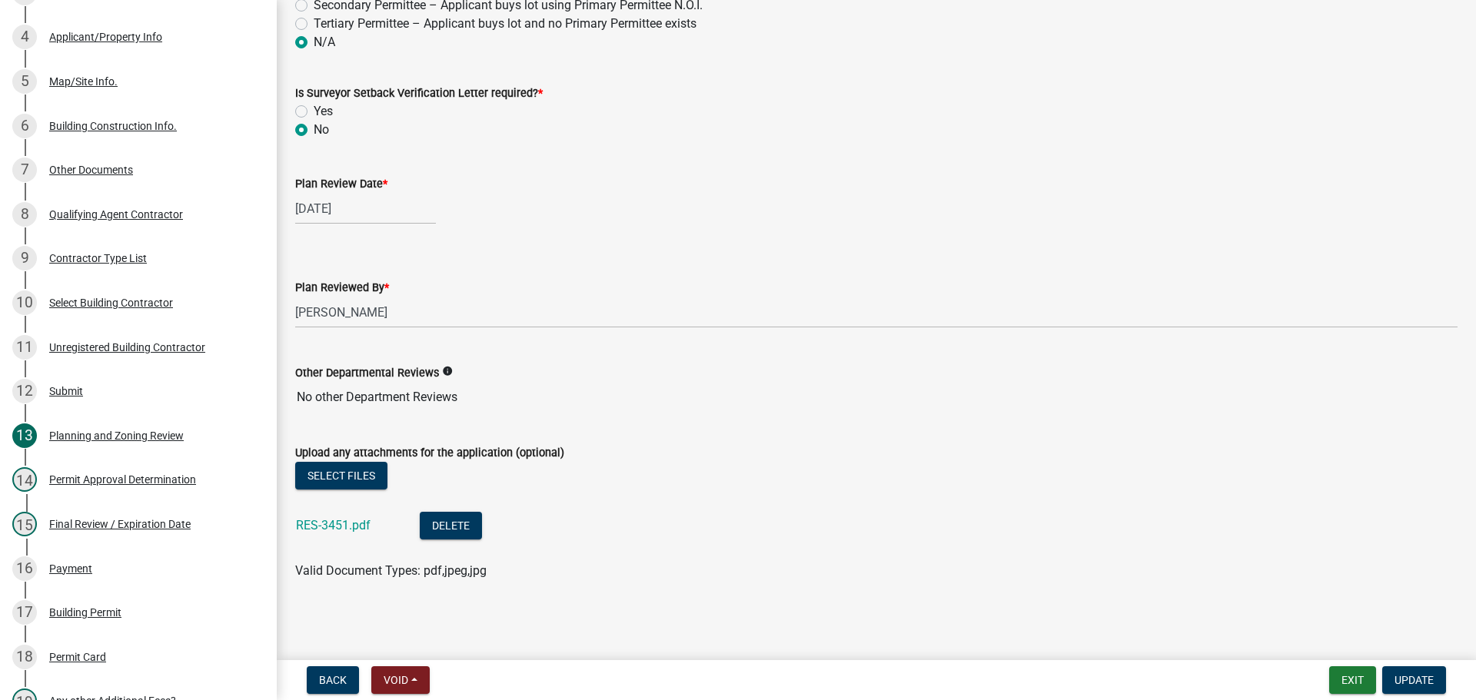
click at [350, 517] on div "RES-3451.pdf" at bounding box center [345, 528] width 99 height 32
click at [351, 522] on link "RES-3451.pdf" at bounding box center [333, 525] width 75 height 15
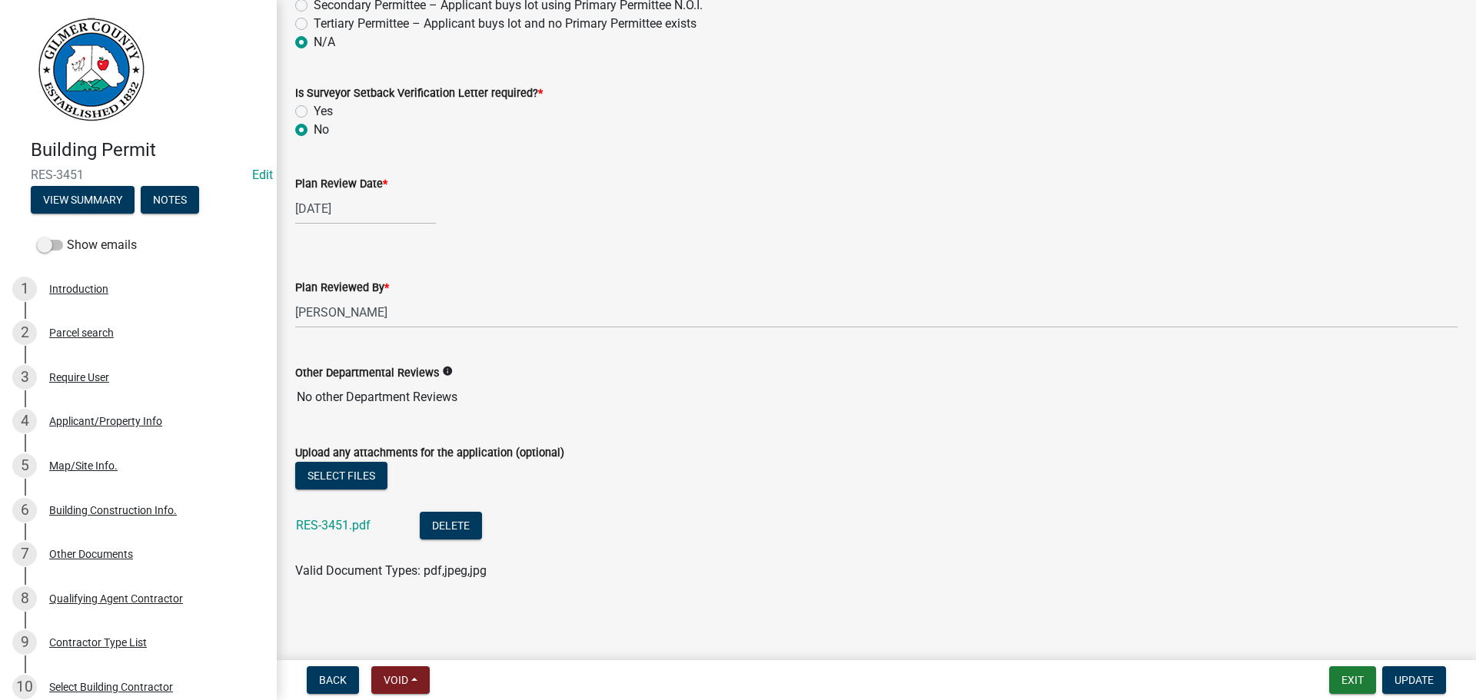
scroll to position [2880, 0]
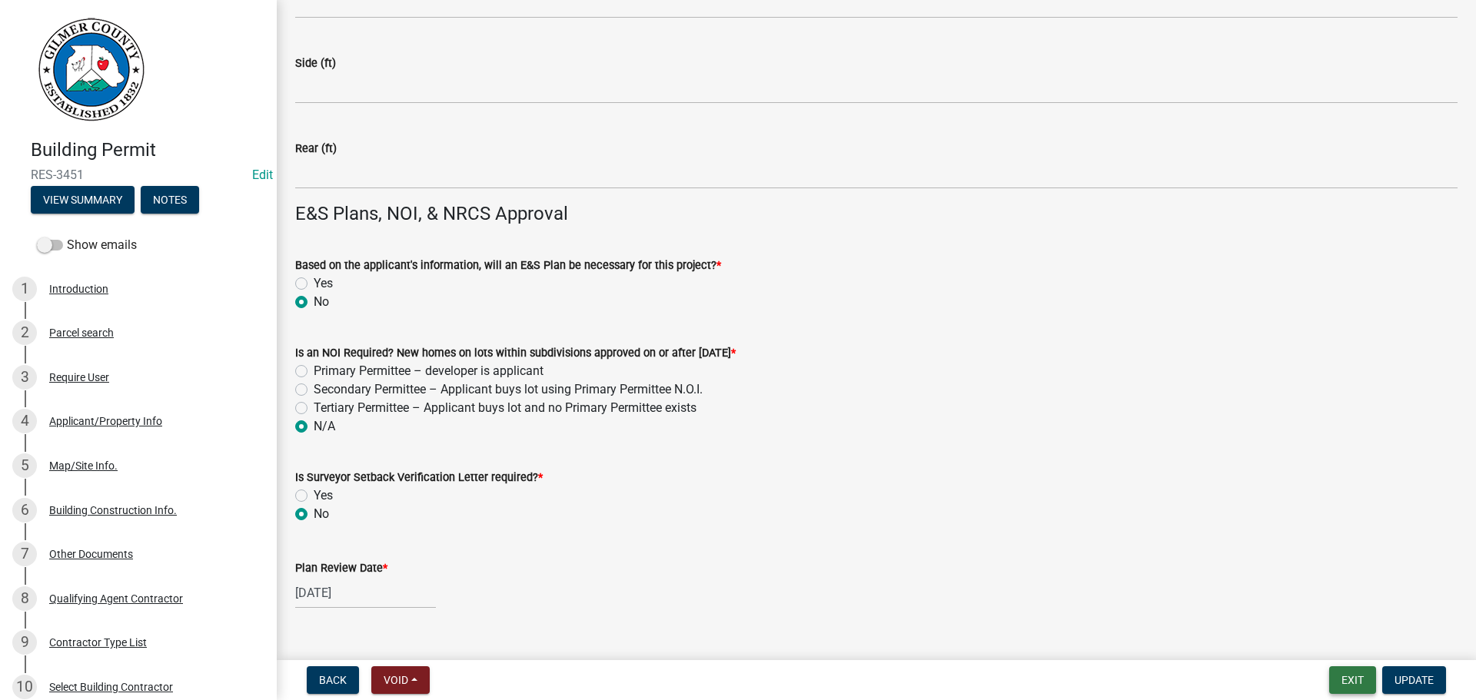
click at [1342, 680] on button "Exit" at bounding box center [1352, 681] width 47 height 28
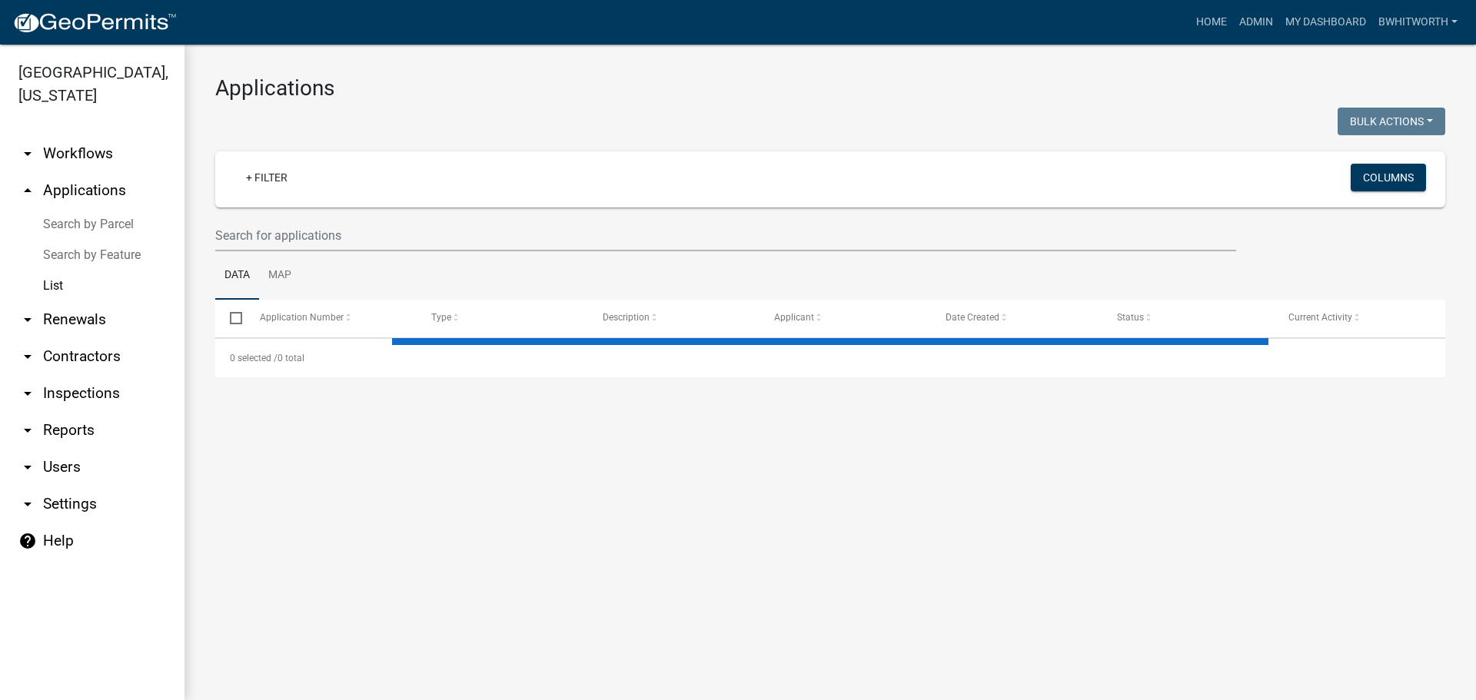
select select "3: 100"
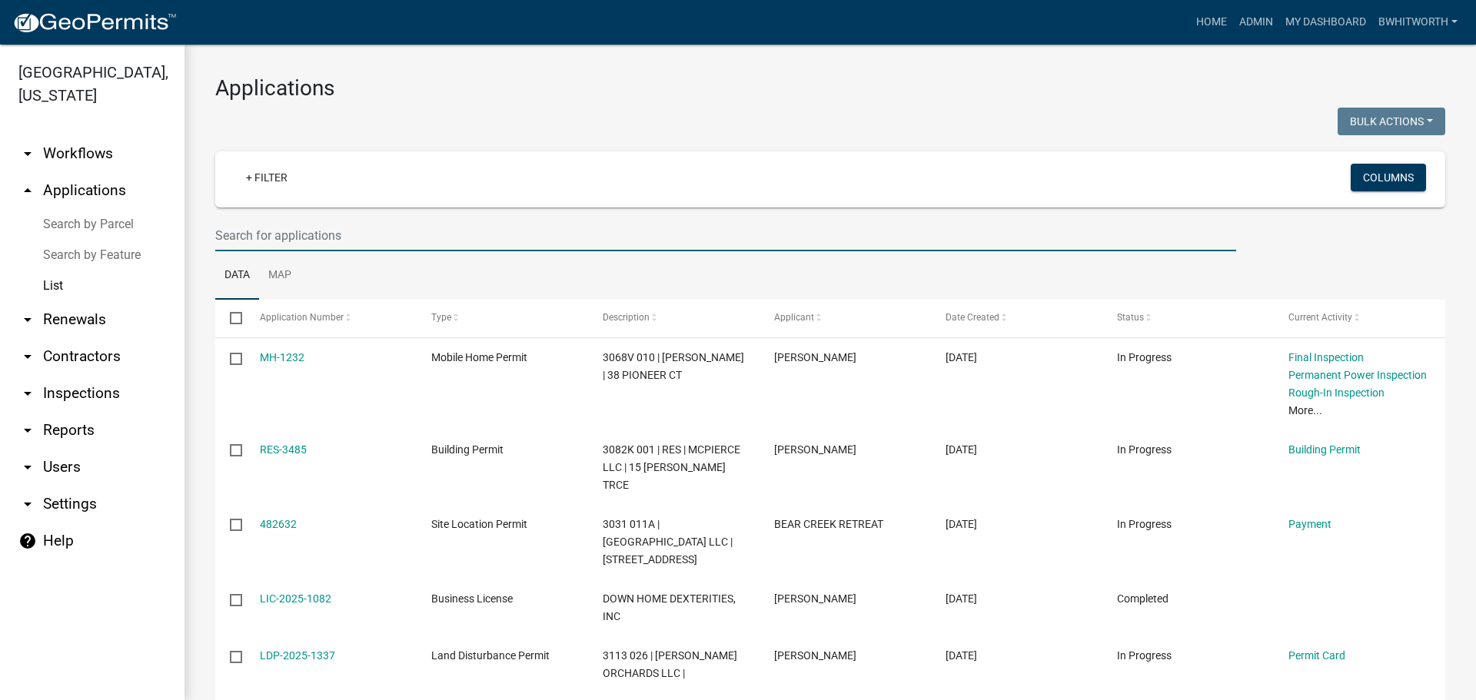
click at [360, 236] on input "text" at bounding box center [725, 236] width 1021 height 32
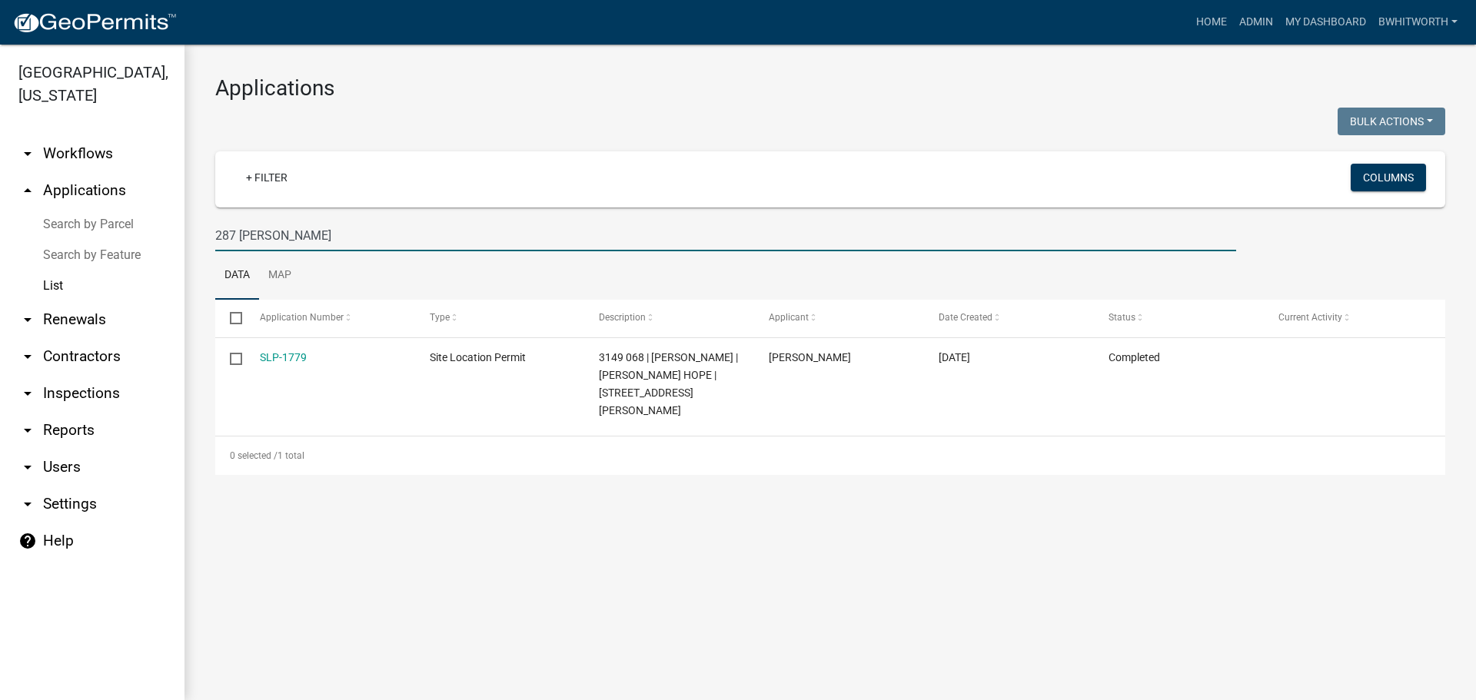
type input "287 [PERSON_NAME]"
